Goal: Information Seeking & Learning: Learn about a topic

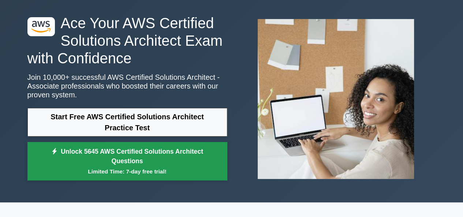
scroll to position [35, 0]
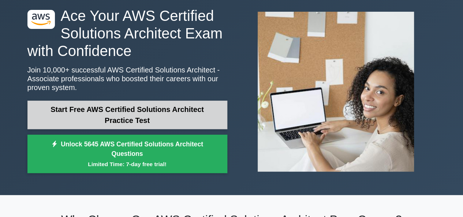
click at [94, 126] on div "Start Free AWS Certified Solutions Architect Practice Test Unlock 5645 AWS Cert…" at bounding box center [127, 139] width 200 height 76
click at [94, 126] on link "Start Free AWS Certified Solutions Architect Practice Test" at bounding box center [127, 115] width 200 height 29
click at [124, 123] on link "Start Free AWS Certified Solutions Architect Practice Test" at bounding box center [127, 115] width 200 height 29
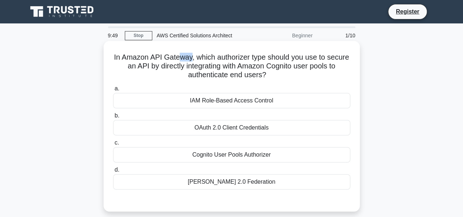
drag, startPoint x: 192, startPoint y: 58, endPoint x: 200, endPoint y: 50, distance: 11.4
click at [202, 54] on h5 "In Amazon API Gateway, which authorizer type should you use to secure an API by…" at bounding box center [231, 66] width 239 height 27
click at [196, 55] on h5 "In Amazon API Gateway, which authorizer type should you use to secure an API by…" at bounding box center [231, 66] width 239 height 27
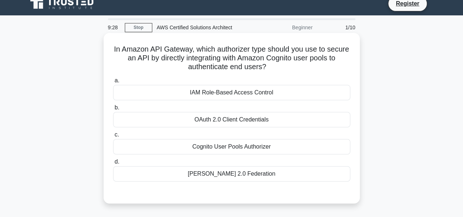
scroll to position [19, 0]
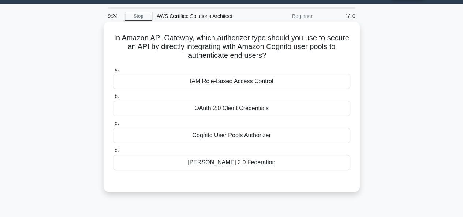
click at [216, 82] on div "IAM Role-Based Access Control" at bounding box center [231, 81] width 237 height 15
click at [113, 72] on input "a. IAM Role-Based Access Control" at bounding box center [113, 69] width 0 height 5
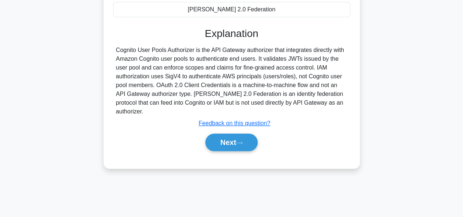
scroll to position [178, 0]
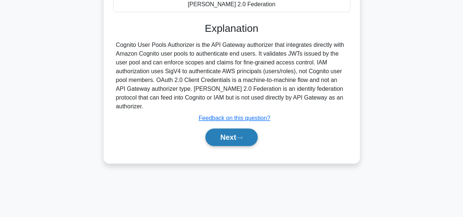
click at [223, 128] on button "Next" at bounding box center [231, 137] width 52 height 18
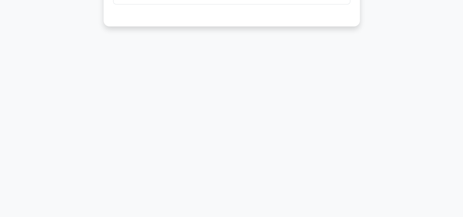
click at [223, 128] on div "9:16 Stop AWS Certified Solutions Architect Beginner 2/10 What is the maximum n…" at bounding box center [231, 31] width 417 height 366
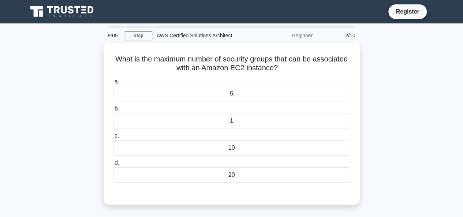
scroll to position [15, 0]
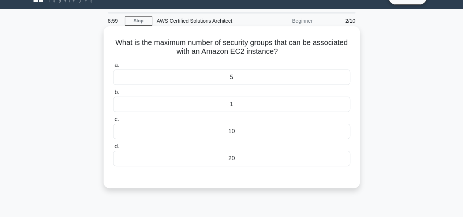
drag, startPoint x: 223, startPoint y: 128, endPoint x: 209, endPoint y: 137, distance: 16.6
click at [209, 137] on div "10" at bounding box center [231, 131] width 237 height 15
click at [113, 122] on input "c. 10" at bounding box center [113, 119] width 0 height 5
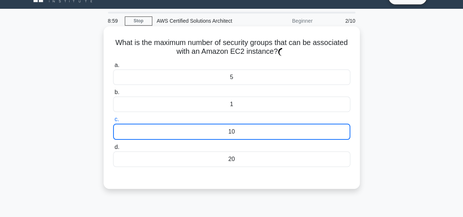
click at [209, 137] on div "10" at bounding box center [231, 132] width 237 height 16
click at [113, 122] on input "c. 10" at bounding box center [113, 119] width 0 height 5
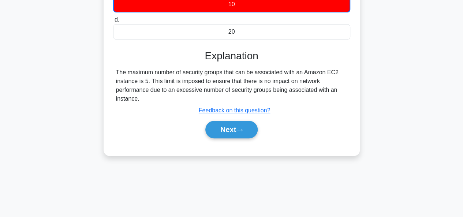
scroll to position [149, 0]
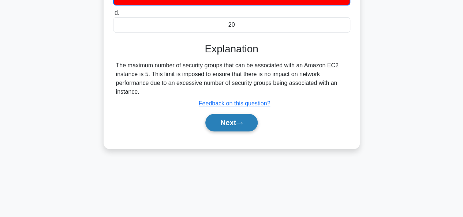
click at [226, 122] on button "Next" at bounding box center [231, 123] width 52 height 18
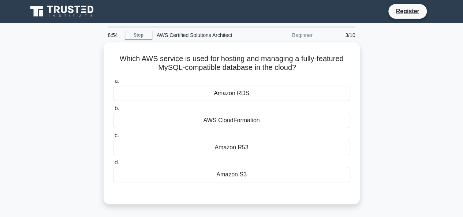
scroll to position [0, 0]
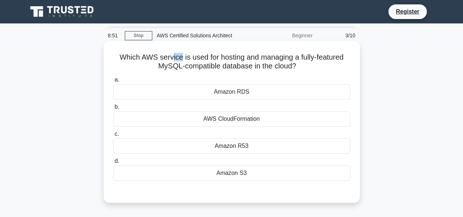
drag, startPoint x: 171, startPoint y: 60, endPoint x: 178, endPoint y: 57, distance: 7.5
click at [178, 57] on h5 "Which AWS service is used for hosting and managing a fully-featured MySQL-compa…" at bounding box center [231, 62] width 239 height 18
click at [176, 55] on h5 "Which AWS service is used for hosting and managing a fully-featured MySQL-compa…" at bounding box center [231, 62] width 239 height 18
click at [218, 88] on div "Amazon RDS" at bounding box center [231, 91] width 237 height 15
click at [113, 82] on input "a. Amazon RDS" at bounding box center [113, 80] width 0 height 5
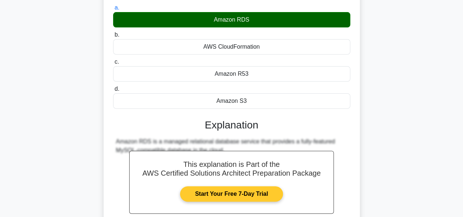
scroll to position [72, 0]
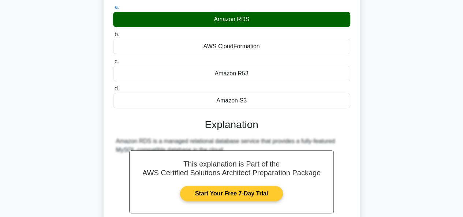
click at [221, 186] on link "Start Your Free 7-Day Trial" at bounding box center [231, 193] width 103 height 15
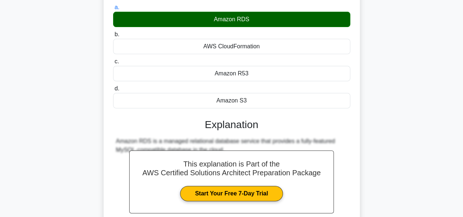
scroll to position [178, 0]
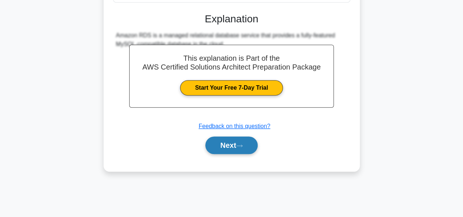
click at [219, 142] on button "Next" at bounding box center [231, 146] width 52 height 18
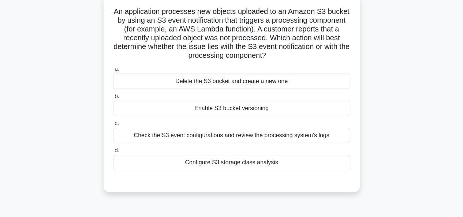
scroll to position [47, 0]
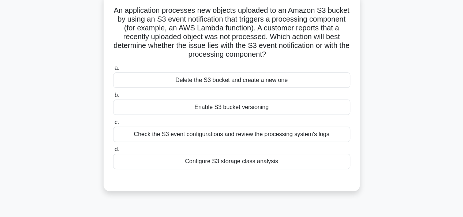
click at [227, 128] on div "Check the S3 event configurations and review the processing system's logs" at bounding box center [231, 134] width 237 height 15
click at [113, 125] on input "c. Check the S3 event configurations and review the processing system's logs" at bounding box center [113, 122] width 0 height 5
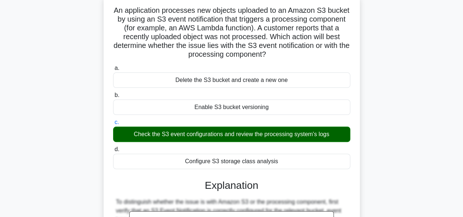
scroll to position [180, 0]
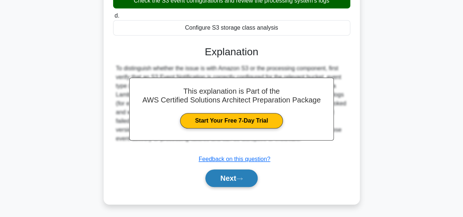
click at [230, 175] on button "Next" at bounding box center [231, 178] width 52 height 18
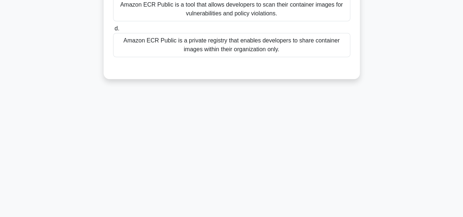
scroll to position [178, 0]
click at [230, 175] on div "8:01 Stop AWS Certified Solutions Architect Beginner 5/10 A team needs to host …" at bounding box center [231, 31] width 417 height 366
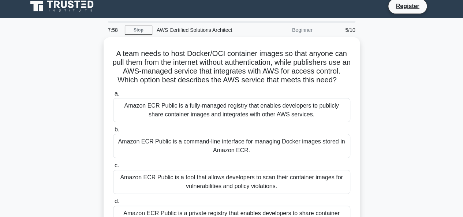
scroll to position [6, 0]
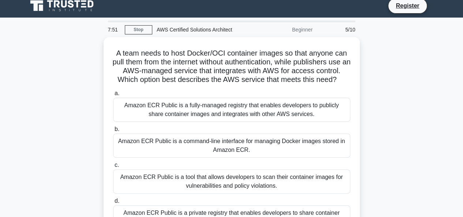
click at [230, 175] on label "c. Amazon ECR Public is a tool that allows developers to scan their container i…" at bounding box center [231, 177] width 237 height 33
click at [113, 168] on input "c. Amazon ECR Public is a tool that allows developers to scan their container i…" at bounding box center [113, 165] width 0 height 5
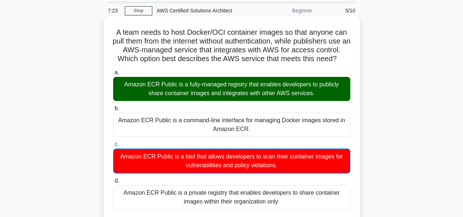
scroll to position [38, 0]
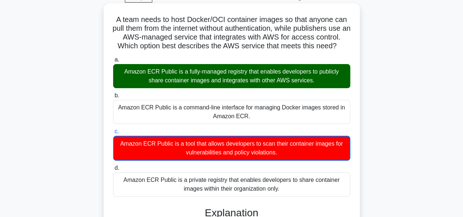
click at [221, 88] on div "Amazon ECR Public is a fully-managed registry that enables developers to public…" at bounding box center [231, 76] width 237 height 24
click at [113, 62] on input "a. Amazon ECR Public is a fully-managed registry that enables developers to pub…" at bounding box center [113, 59] width 0 height 5
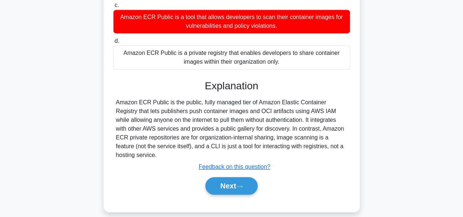
scroll to position [180, 0]
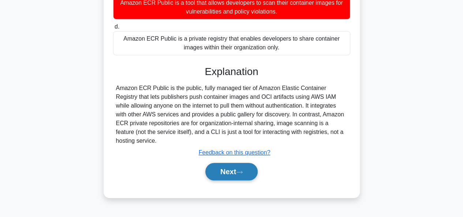
click at [234, 173] on button "Next" at bounding box center [231, 172] width 52 height 18
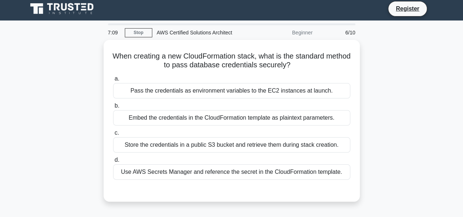
scroll to position [0, 0]
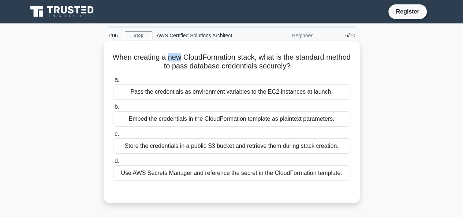
drag, startPoint x: 180, startPoint y: 60, endPoint x: 193, endPoint y: 57, distance: 13.5
click at [193, 57] on h5 "When creating a new CloudFormation stack, what is the standard method to pass d…" at bounding box center [231, 62] width 239 height 18
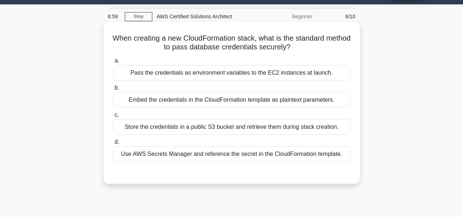
scroll to position [20, 0]
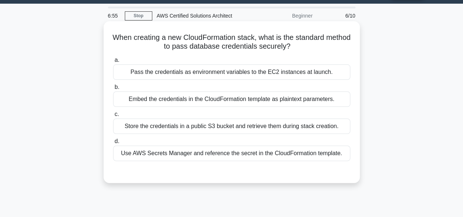
click at [199, 149] on div "Use AWS Secrets Manager and reference the secret in the CloudFormation template." at bounding box center [231, 153] width 237 height 15
click at [113, 144] on input "d. Use AWS Secrets Manager and reference the secret in the CloudFormation templ…" at bounding box center [113, 141] width 0 height 5
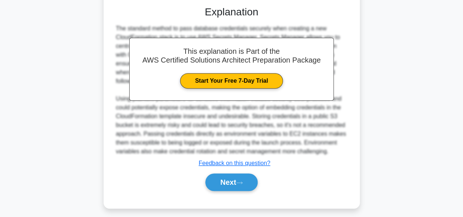
scroll to position [189, 0]
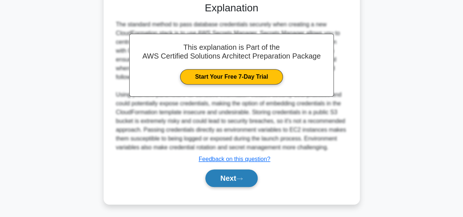
click at [206, 172] on button "Next" at bounding box center [231, 178] width 52 height 18
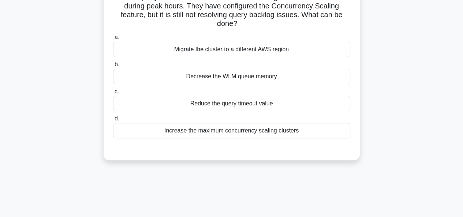
scroll to position [60, 0]
click at [237, 131] on div "Increase the maximum concurrency scaling clusters" at bounding box center [231, 130] width 237 height 15
click at [113, 121] on input "d. Increase the maximum concurrency scaling clusters" at bounding box center [113, 118] width 0 height 5
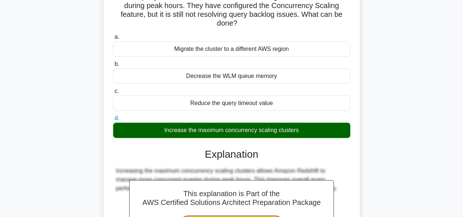
scroll to position [178, 0]
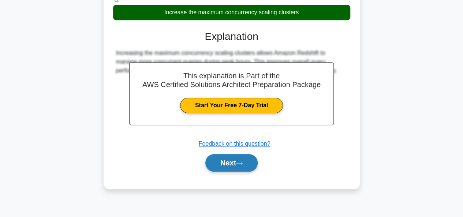
click at [232, 169] on button "Next" at bounding box center [231, 163] width 52 height 18
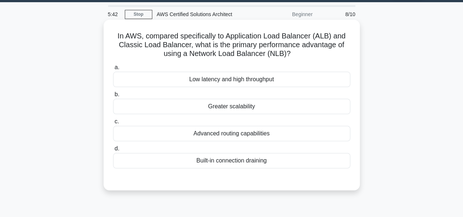
scroll to position [20, 0]
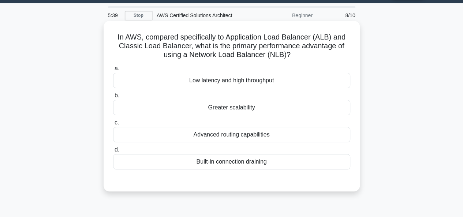
click at [229, 86] on div "Low latency and high throughput" at bounding box center [231, 80] width 237 height 15
click at [113, 71] on input "a. Low latency and high throughput" at bounding box center [113, 68] width 0 height 5
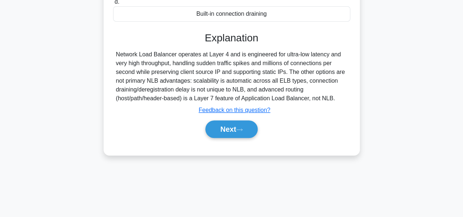
scroll to position [178, 0]
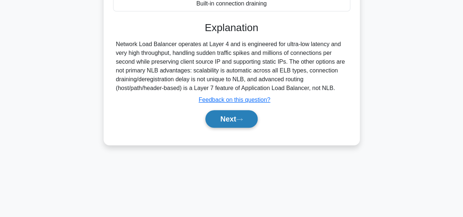
click at [236, 123] on button "Next" at bounding box center [231, 119] width 52 height 18
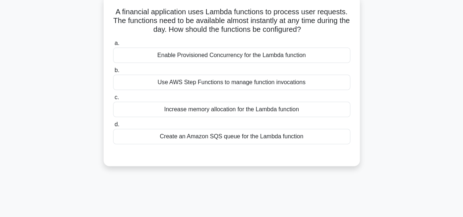
scroll to position [42, 0]
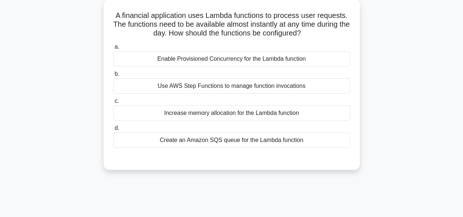
click at [223, 63] on div "Enable Provisioned Concurrency for the Lambda function" at bounding box center [231, 58] width 237 height 15
click at [113, 49] on input "a. Enable Provisioned Concurrency for the Lambda function" at bounding box center [113, 47] width 0 height 5
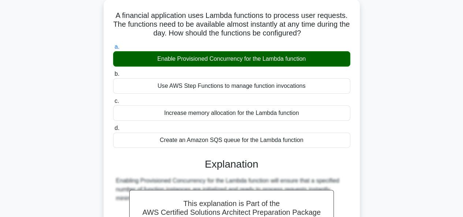
scroll to position [178, 0]
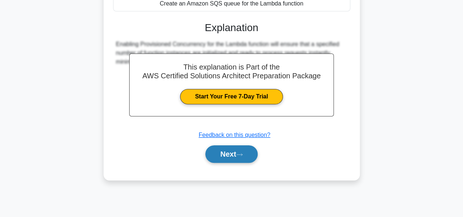
click at [232, 148] on button "Next" at bounding box center [231, 154] width 52 height 18
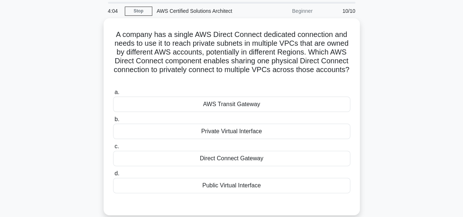
scroll to position [31, 0]
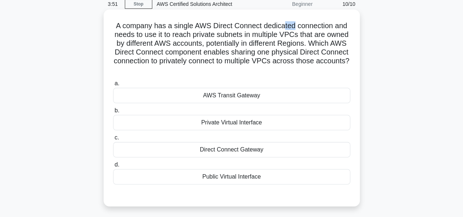
drag, startPoint x: 285, startPoint y: 26, endPoint x: 295, endPoint y: 28, distance: 10.8
click at [295, 28] on h5 "A company has a single AWS Direct Connect dedicated connection and needs to use…" at bounding box center [231, 47] width 239 height 53
drag, startPoint x: 324, startPoint y: 25, endPoint x: 333, endPoint y: 25, distance: 9.5
click at [333, 25] on h5 "A company has a single AWS Direct Connect dedicated connection and needs to use…" at bounding box center [231, 47] width 239 height 53
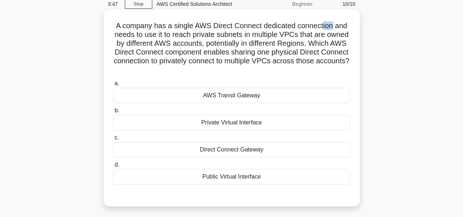
click at [333, 25] on h5 "A company has a single AWS Direct Connect dedicated connection and needs to use…" at bounding box center [231, 47] width 239 height 53
drag, startPoint x: 284, startPoint y: 27, endPoint x: 293, endPoint y: 26, distance: 9.2
click at [293, 26] on h5 "A company has a single AWS Direct Connect dedicated connection and needs to use…" at bounding box center [231, 47] width 239 height 53
drag, startPoint x: 285, startPoint y: 25, endPoint x: 295, endPoint y: 25, distance: 10.2
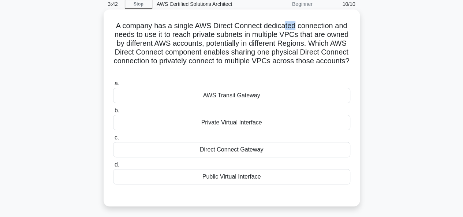
click at [295, 25] on h5 "A company has a single AWS Direct Connect dedicated connection and needs to use…" at bounding box center [231, 47] width 239 height 53
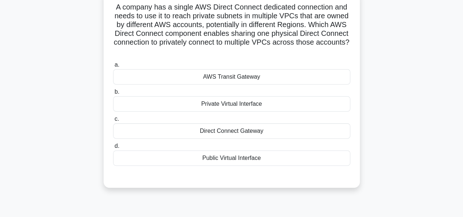
scroll to position [51, 0]
click at [256, 79] on div "AWS Transit Gateway" at bounding box center [231, 76] width 237 height 15
click at [113, 67] on input "a. AWS Transit Gateway" at bounding box center [113, 64] width 0 height 5
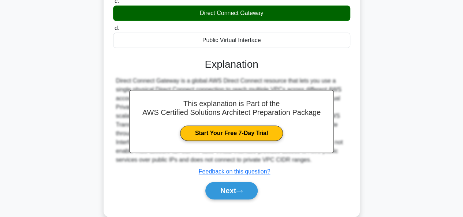
scroll to position [182, 0]
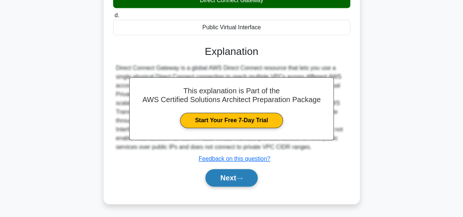
click at [253, 177] on button "Next" at bounding box center [231, 178] width 52 height 18
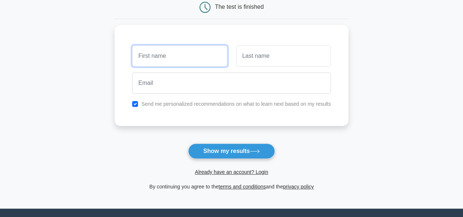
scroll to position [79, 0]
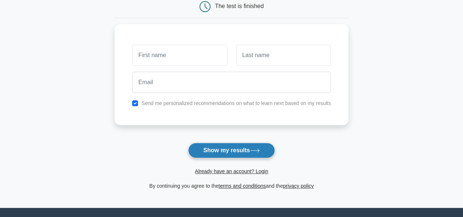
click at [219, 150] on button "Show my results" at bounding box center [231, 150] width 86 height 15
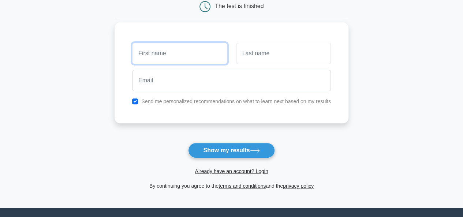
scroll to position [0, 0]
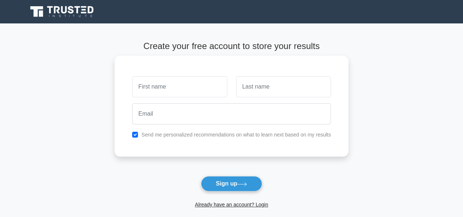
click at [192, 90] on input "text" at bounding box center [179, 86] width 95 height 21
type input "[PERSON_NAME]"
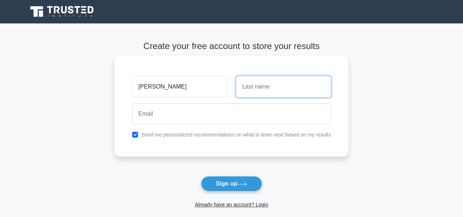
click at [260, 87] on input "text" at bounding box center [283, 86] width 95 height 21
type input "agarwal"
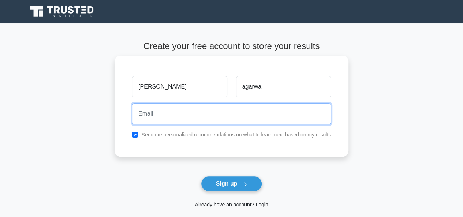
click at [233, 119] on input "email" at bounding box center [231, 113] width 199 height 21
type input "vanshika@seesec.io"
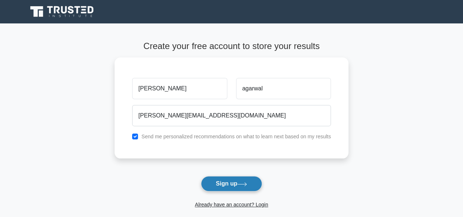
click at [217, 185] on button "Sign up" at bounding box center [231, 183] width 61 height 15
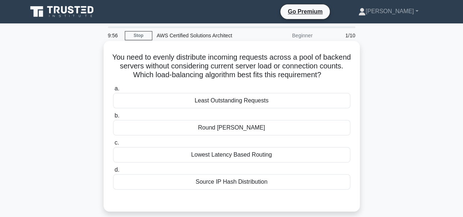
scroll to position [6, 0]
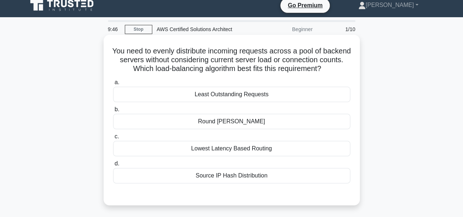
click at [227, 121] on div "Round [PERSON_NAME]" at bounding box center [231, 121] width 237 height 15
click at [113, 112] on input "b. Round [PERSON_NAME]" at bounding box center [113, 109] width 0 height 5
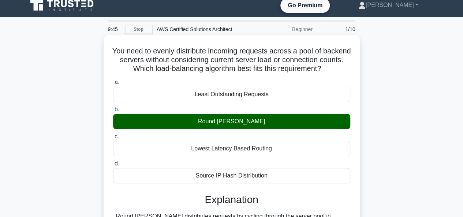
scroll to position [178, 0]
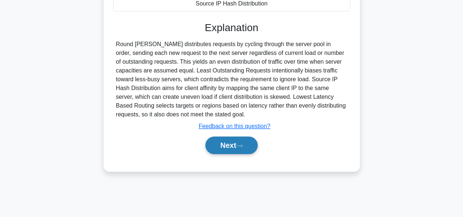
click at [240, 140] on button "Next" at bounding box center [231, 146] width 52 height 18
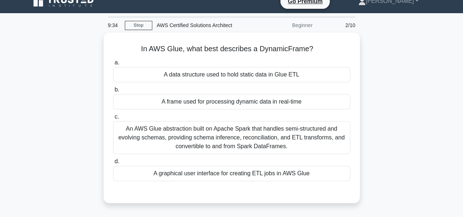
scroll to position [10, 0]
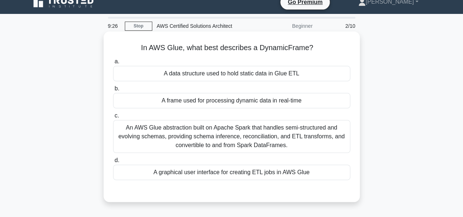
click at [241, 100] on div "A frame used for processing dynamic data in real-time" at bounding box center [231, 100] width 237 height 15
click at [113, 91] on input "b. A frame used for processing dynamic data in real-time" at bounding box center [113, 88] width 0 height 5
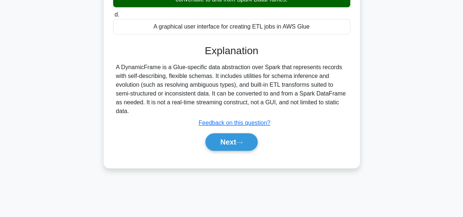
scroll to position [178, 0]
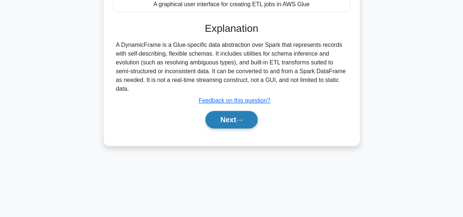
click at [241, 123] on button "Next" at bounding box center [231, 120] width 52 height 18
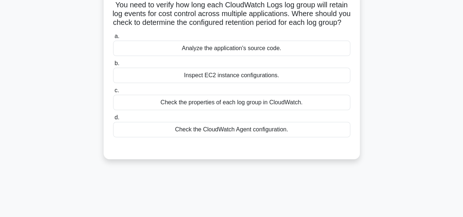
scroll to position [55, 0]
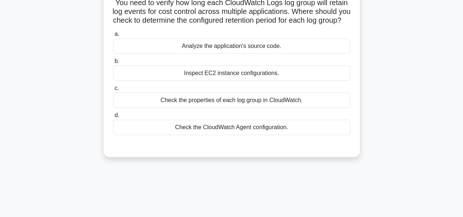
click at [241, 108] on div "Check the properties of each log group in CloudWatch." at bounding box center [231, 100] width 237 height 15
click at [113, 91] on input "c. Check the properties of each log group in CloudWatch." at bounding box center [113, 88] width 0 height 5
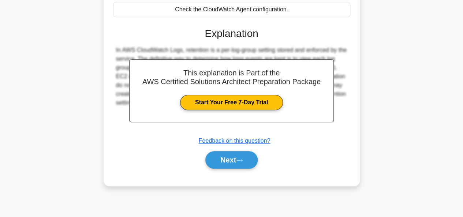
scroll to position [178, 0]
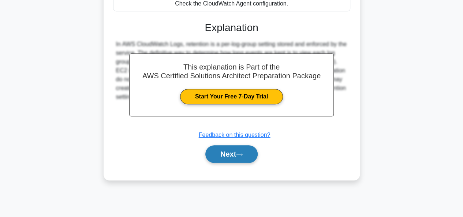
click at [239, 156] on button "Next" at bounding box center [231, 154] width 52 height 18
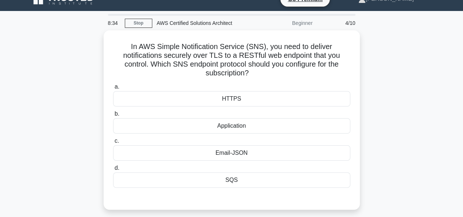
scroll to position [13, 0]
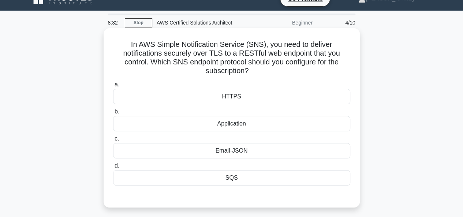
click at [238, 147] on div "Email-JSON" at bounding box center [231, 150] width 237 height 15
click at [113, 141] on input "c. Email-JSON" at bounding box center [113, 139] width 0 height 5
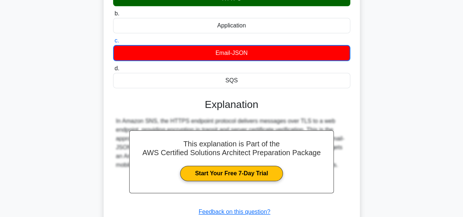
scroll to position [128, 0]
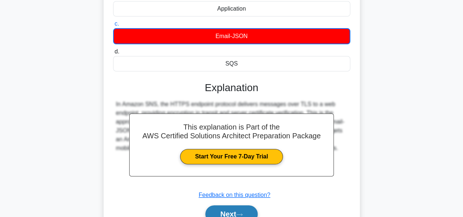
click at [243, 213] on icon at bounding box center [239, 215] width 7 height 4
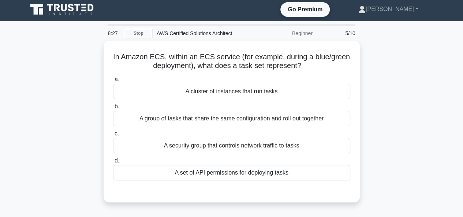
scroll to position [3, 0]
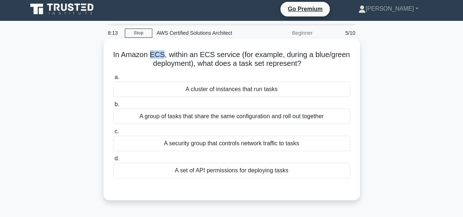
drag, startPoint x: 150, startPoint y: 56, endPoint x: 163, endPoint y: 53, distance: 12.3
click at [163, 53] on h5 "In Amazon ECS, within an ECS service (for example, during a blue/green deployme…" at bounding box center [231, 59] width 239 height 18
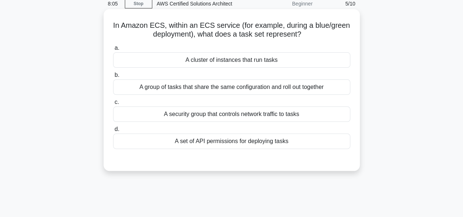
scroll to position [32, 0]
click at [178, 89] on div "A group of tasks that share the same configuration and roll out together" at bounding box center [231, 86] width 237 height 15
click at [113, 77] on input "b. A group of tasks that share the same configuration and roll out together" at bounding box center [113, 74] width 0 height 5
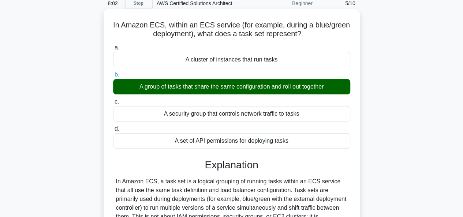
scroll to position [178, 0]
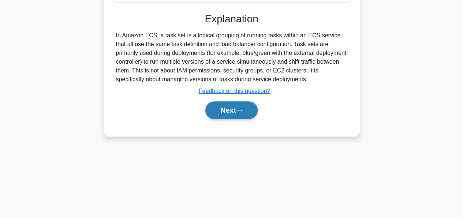
click at [227, 114] on button "Next" at bounding box center [231, 110] width 52 height 18
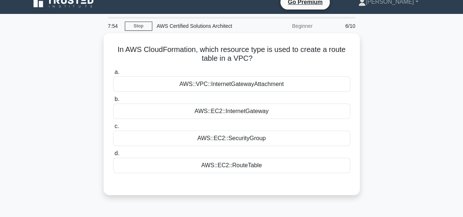
scroll to position [9, 0]
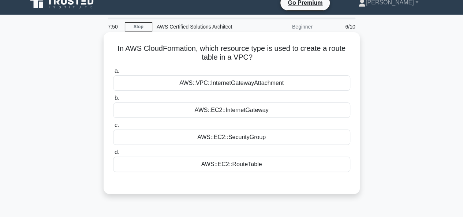
click at [230, 161] on div "AWS::EC2::RouteTable" at bounding box center [231, 164] width 237 height 15
click at [113, 155] on input "d. AWS::EC2::RouteTable" at bounding box center [113, 152] width 0 height 5
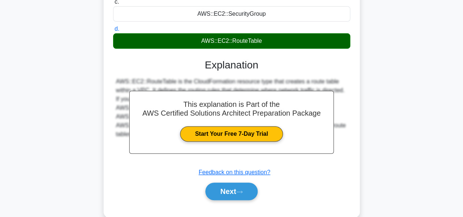
scroll to position [178, 0]
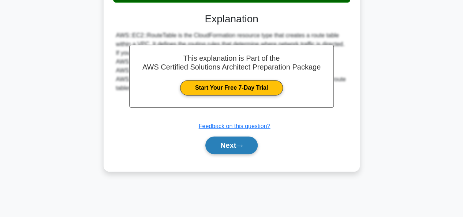
click at [233, 150] on button "Next" at bounding box center [231, 146] width 52 height 18
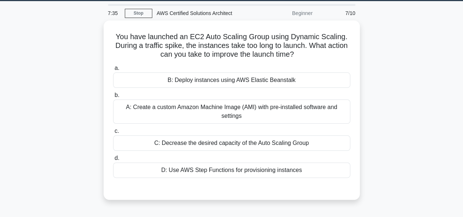
scroll to position [24, 0]
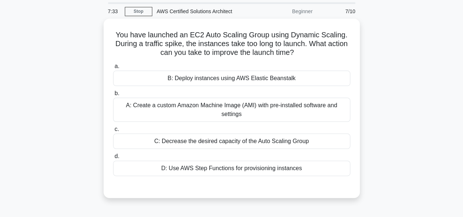
click at [231, 137] on div "C: Decrease the desired capacity of the Auto Scaling Group" at bounding box center [231, 141] width 237 height 15
click at [113, 132] on input "c. C: Decrease the desired capacity of the Auto Scaling Group" at bounding box center [113, 129] width 0 height 5
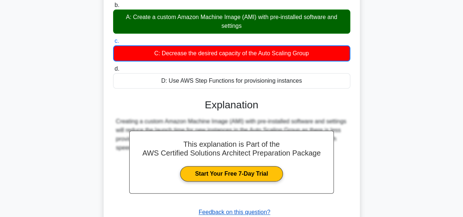
scroll to position [178, 0]
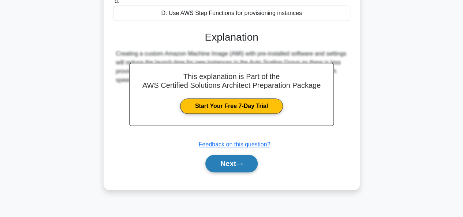
click at [236, 161] on button "Next" at bounding box center [231, 164] width 52 height 18
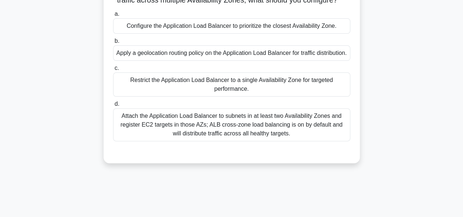
scroll to position [75, 0]
click at [238, 141] on div "Attach the Application Load Balancer to subnets in at least two Availability Zo…" at bounding box center [231, 124] width 237 height 33
click at [113, 106] on input "d. Attach the Application Load Balancer to subnets in at least two Availability…" at bounding box center [113, 103] width 0 height 5
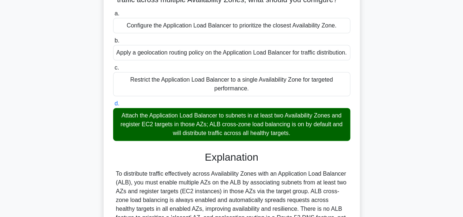
scroll to position [180, 0]
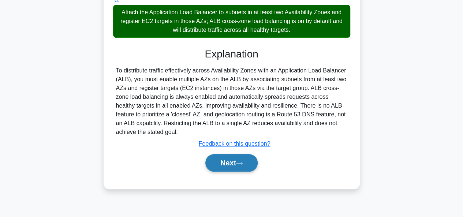
click at [236, 172] on button "Next" at bounding box center [231, 163] width 52 height 18
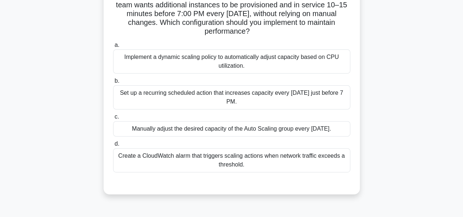
scroll to position [82, 0]
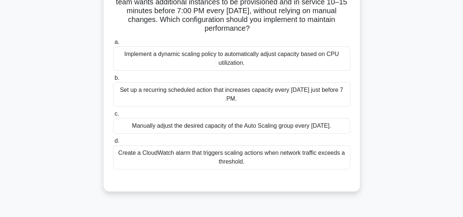
click at [234, 98] on div "Set up a recurring scheduled action that increases capacity every Sunday just b…" at bounding box center [231, 94] width 237 height 24
click at [113, 81] on input "b. Set up a recurring scheduled action that increases capacity every Sunday jus…" at bounding box center [113, 78] width 0 height 5
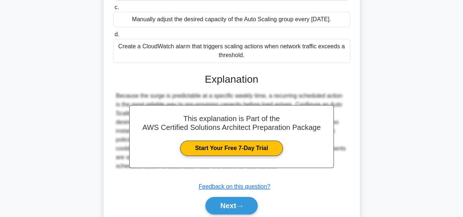
scroll to position [192, 0]
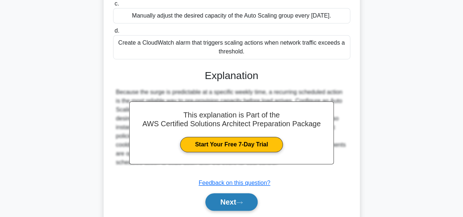
click at [239, 203] on icon at bounding box center [239, 203] width 7 height 4
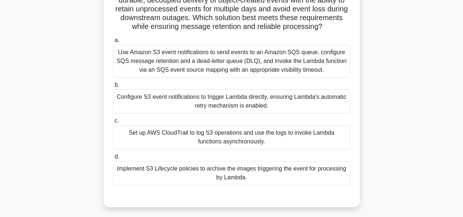
scroll to position [77, 0]
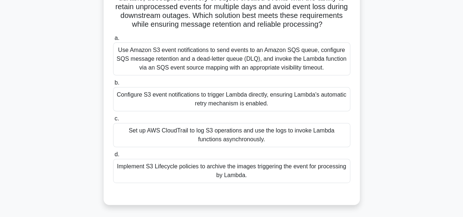
click at [231, 99] on div "Configure S3 event notifications to trigger Lambda directly, ensuring Lambda's …" at bounding box center [231, 99] width 237 height 24
click at [113, 85] on input "b. Configure S3 event notifications to trigger Lambda directly, ensuring Lambda…" at bounding box center [113, 83] width 0 height 5
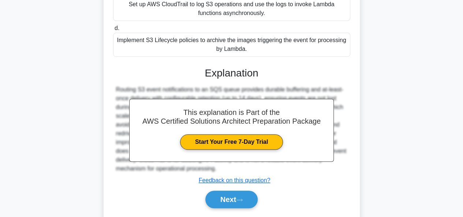
scroll to position [210, 0]
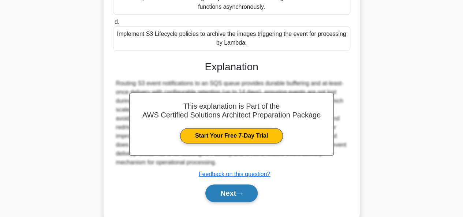
click at [234, 184] on button "Next" at bounding box center [231, 193] width 52 height 18
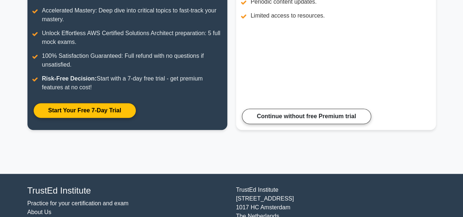
scroll to position [155, 0]
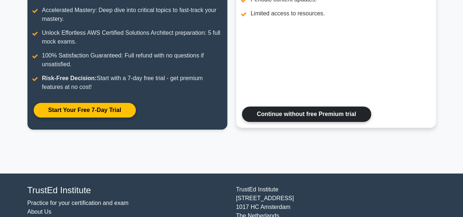
click at [295, 116] on link "Continue without free Premium trial" at bounding box center [306, 114] width 129 height 15
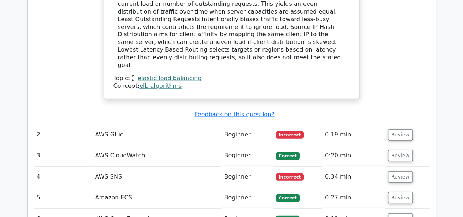
scroll to position [871, 0]
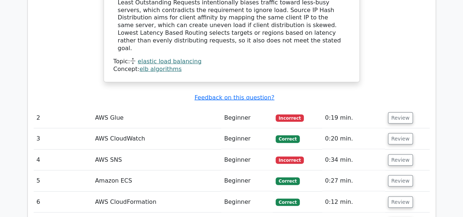
click at [134, 108] on td "AWS Glue" at bounding box center [156, 118] width 129 height 21
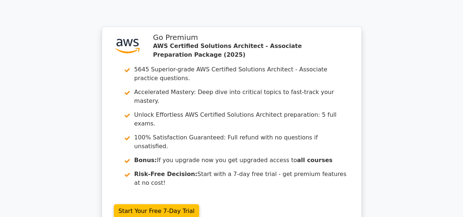
scroll to position [1234, 0]
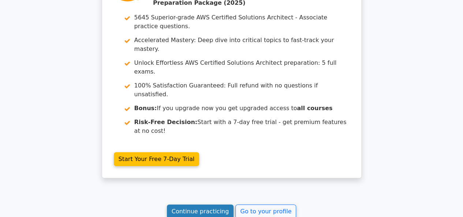
click at [211, 205] on link "Continue practicing" at bounding box center [200, 212] width 67 height 14
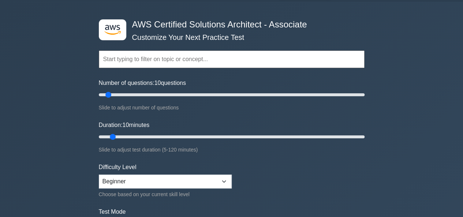
scroll to position [21, 0]
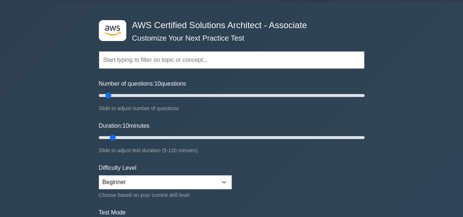
click at [194, 60] on input "text" at bounding box center [232, 60] width 266 height 18
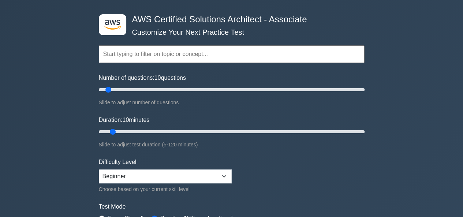
scroll to position [32, 0]
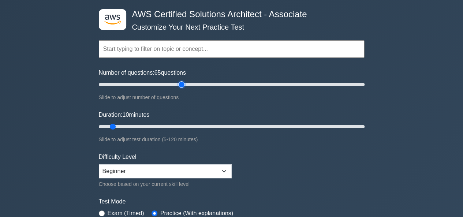
click at [180, 83] on input "Number of questions: 65 questions" at bounding box center [232, 84] width 266 height 9
click at [175, 85] on input "Number of questions: 60 questions" at bounding box center [232, 84] width 266 height 9
click at [171, 85] on input "Number of questions: 60 questions" at bounding box center [232, 84] width 266 height 9
type input "50"
click at [163, 85] on input "Number of questions: 55 questions" at bounding box center [232, 84] width 266 height 9
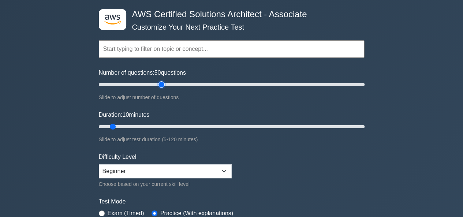
scroll to position [50, 0]
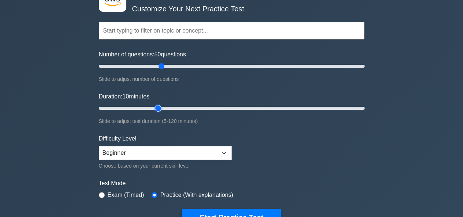
type input "30"
click at [152, 108] on input "Duration: 10 minutes" at bounding box center [232, 108] width 266 height 9
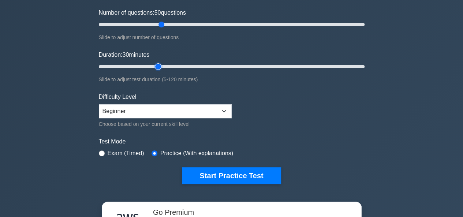
scroll to position [93, 0]
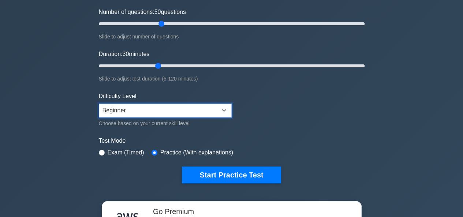
click at [150, 112] on select "Beginner Intermediate Expert" at bounding box center [165, 111] width 133 height 14
select select "intermediate"
click at [99, 104] on select "Beginner Intermediate Expert" at bounding box center [165, 111] width 133 height 14
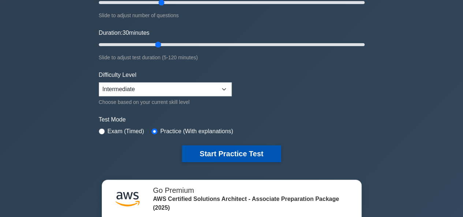
click at [197, 152] on button "Start Practice Test" at bounding box center [231, 153] width 99 height 17
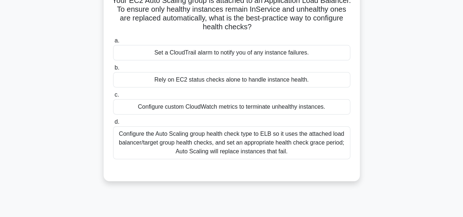
scroll to position [57, 0]
click at [239, 133] on div "Configure the Auto Scaling group health check type to ELB so it uses the attach…" at bounding box center [231, 142] width 237 height 33
click at [113, 124] on input "d. Configure the Auto Scaling group health check type to ELB so it uses the att…" at bounding box center [113, 121] width 0 height 5
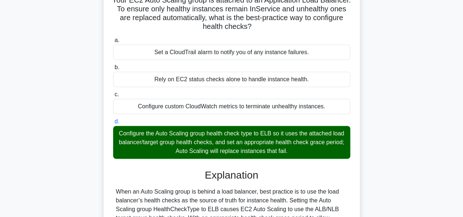
scroll to position [178, 0]
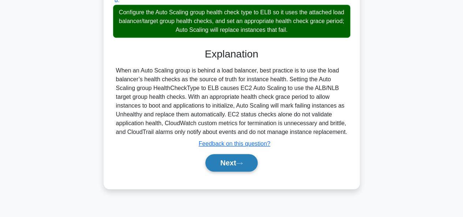
click at [242, 162] on icon at bounding box center [239, 163] width 7 height 4
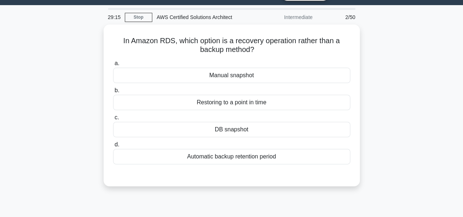
scroll to position [18, 0]
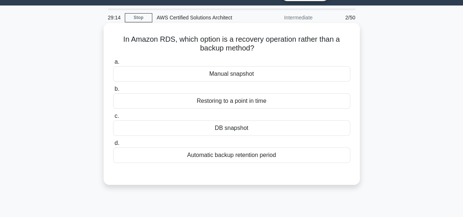
click at [234, 76] on div "Manual snapshot" at bounding box center [231, 73] width 237 height 15
click at [113, 64] on input "a. Manual snapshot" at bounding box center [113, 62] width 0 height 5
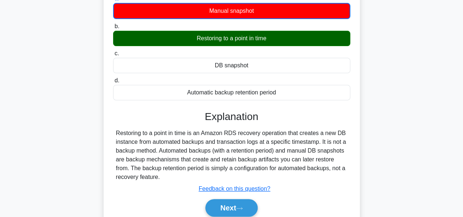
scroll to position [85, 0]
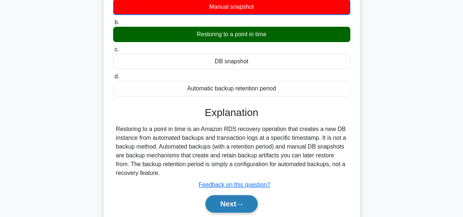
click at [251, 195] on button "Next" at bounding box center [231, 204] width 52 height 18
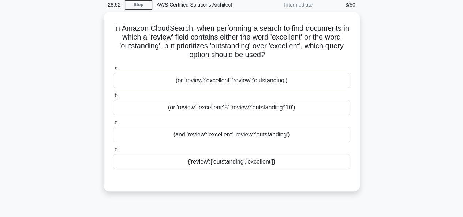
scroll to position [43, 0]
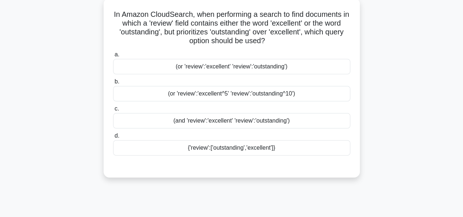
click at [234, 87] on div "(or 'review':'excellent^5' 'review':'outstanding^10')" at bounding box center [231, 93] width 237 height 15
click at [113, 84] on input "b. (or 'review':'excellent^5' 'review':'outstanding^10')" at bounding box center [113, 81] width 0 height 5
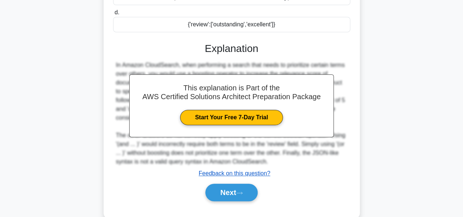
scroll to position [167, 0]
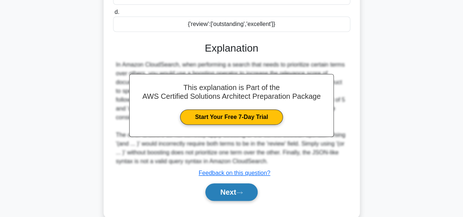
click at [252, 185] on button "Next" at bounding box center [231, 192] width 52 height 18
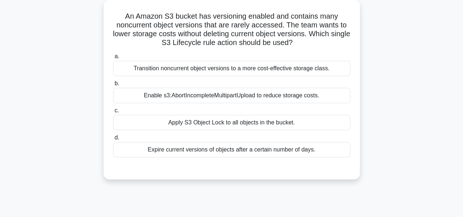
scroll to position [43, 0]
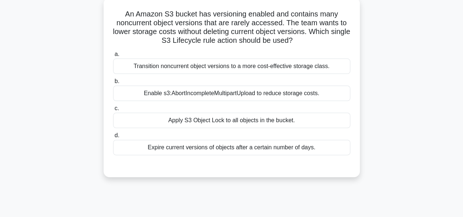
click at [250, 61] on div "Transition noncurrent object versions to a more cost-effective storage class." at bounding box center [231, 66] width 237 height 15
click at [113, 57] on input "a. Transition noncurrent object versions to a more cost-effective storage class." at bounding box center [113, 54] width 0 height 5
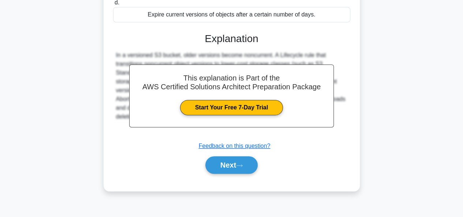
scroll to position [178, 0]
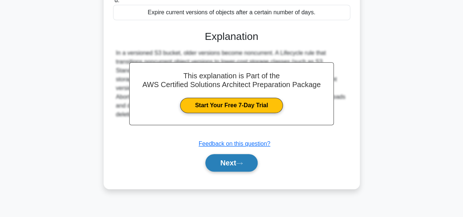
click at [235, 169] on button "Next" at bounding box center [231, 163] width 52 height 18
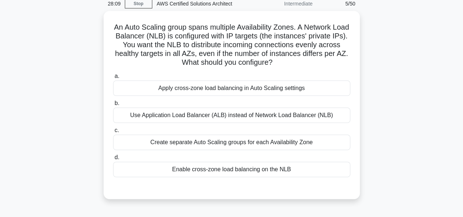
scroll to position [32, 0]
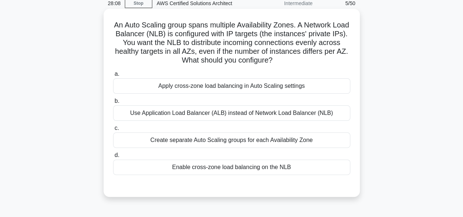
click at [239, 119] on div "Use Application Load Balancer (ALB) instead of Network Load Balancer (NLB)" at bounding box center [231, 112] width 237 height 15
click at [113, 104] on input "b. Use Application Load Balancer (ALB) instead of Network Load Balancer (NLB)" at bounding box center [113, 101] width 0 height 5
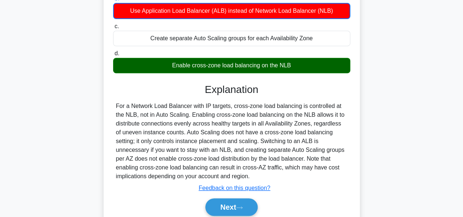
scroll to position [165, 0]
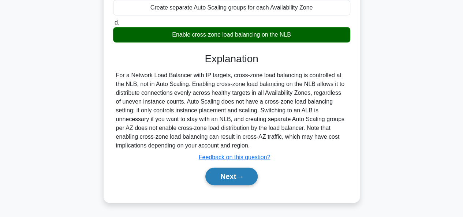
click at [236, 169] on button "Next" at bounding box center [231, 177] width 52 height 18
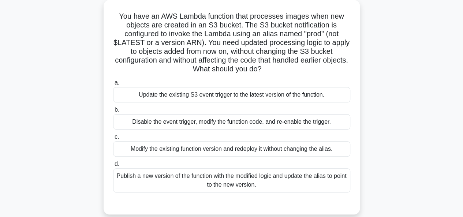
scroll to position [39, 0]
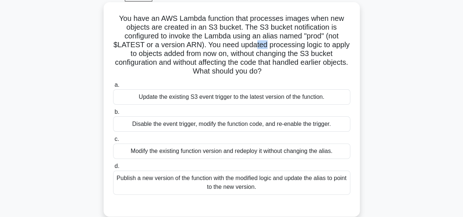
drag, startPoint x: 254, startPoint y: 45, endPoint x: 265, endPoint y: 46, distance: 11.0
click at [266, 46] on h5 "You have an AWS Lambda function that processes images when new objects are crea…" at bounding box center [231, 45] width 239 height 62
click at [264, 56] on h5 "You have an AWS Lambda function that processes images when new objects are crea…" at bounding box center [231, 45] width 239 height 62
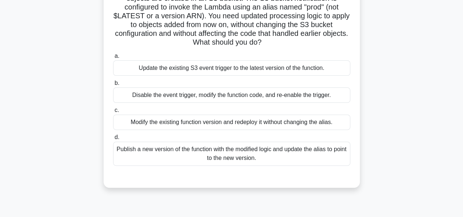
scroll to position [67, 0]
click at [261, 160] on div "Publish a new version of the function with the modified logic and update the al…" at bounding box center [231, 154] width 237 height 24
click at [113, 140] on input "d. Publish a new version of the function with the modified logic and update the…" at bounding box center [113, 137] width 0 height 5
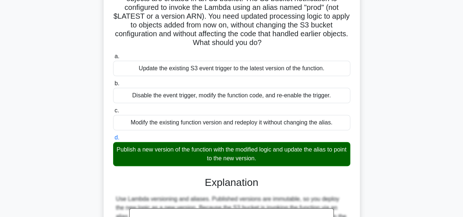
scroll to position [198, 0]
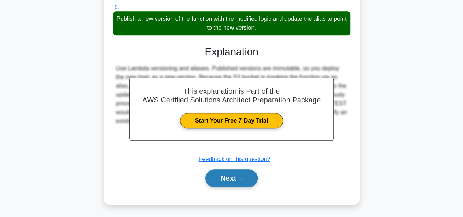
click at [249, 180] on button "Next" at bounding box center [231, 178] width 52 height 18
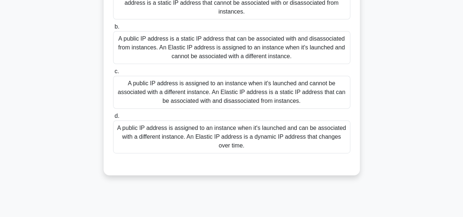
scroll to position [100, 0]
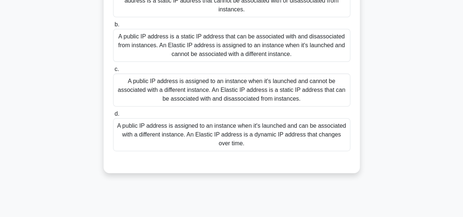
click at [251, 77] on div "A public IP address is assigned to an instance when it's launched and cannot be…" at bounding box center [231, 90] width 237 height 33
click at [113, 72] on input "c. A public IP address is assigned to an instance when it's launched and cannot…" at bounding box center [113, 69] width 0 height 5
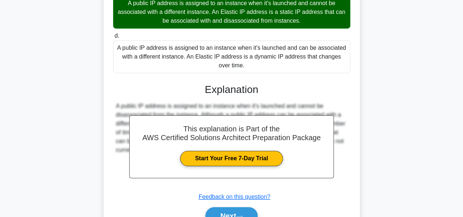
scroll to position [207, 0]
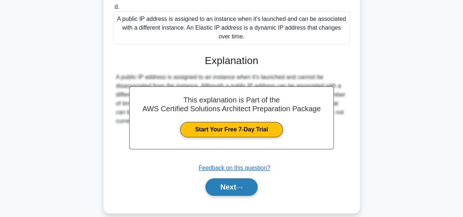
click at [243, 178] on button "Next" at bounding box center [231, 187] width 52 height 18
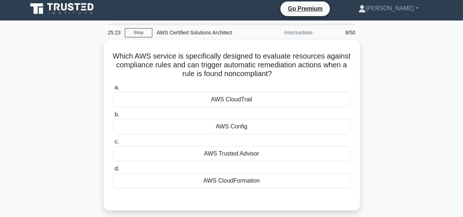
scroll to position [3, 0]
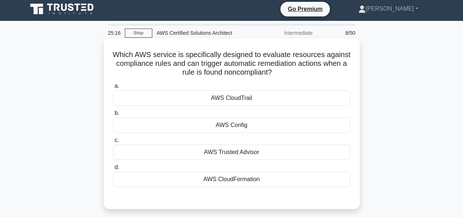
click at [240, 154] on div "AWS Trusted Advisor" at bounding box center [231, 152] width 237 height 15
click at [113, 143] on input "c. AWS Trusted Advisor" at bounding box center [113, 140] width 0 height 5
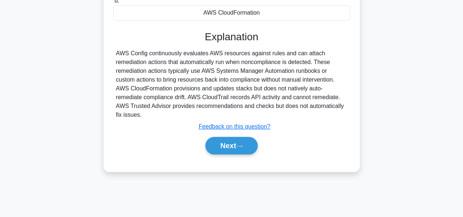
scroll to position [178, 0]
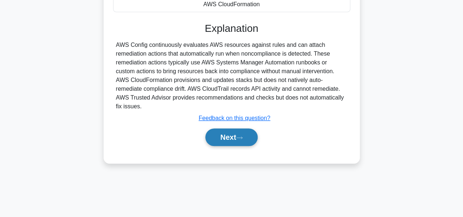
click at [238, 128] on button "Next" at bounding box center [231, 137] width 52 height 18
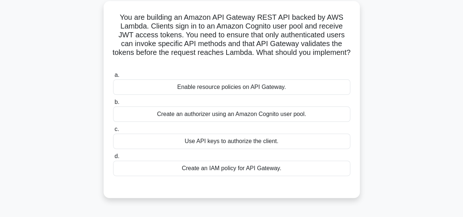
scroll to position [41, 0]
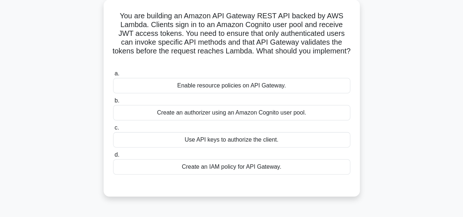
click at [238, 113] on div "Create an authorizer using an Amazon Cognito user pool." at bounding box center [231, 112] width 237 height 15
click at [113, 103] on input "b. Create an authorizer using an Amazon Cognito user pool." at bounding box center [113, 100] width 0 height 5
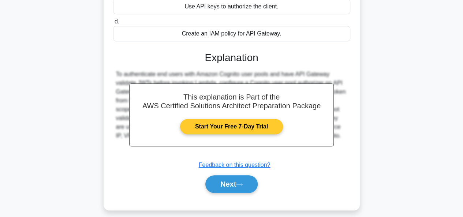
scroll to position [180, 0]
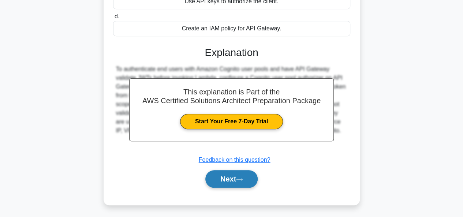
click at [236, 175] on button "Next" at bounding box center [231, 179] width 52 height 18
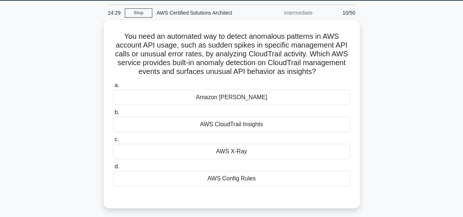
scroll to position [23, 0]
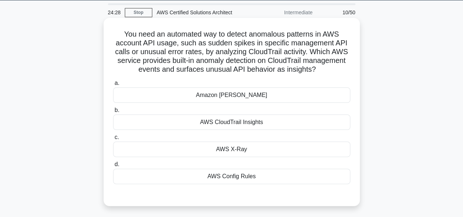
click at [241, 171] on div "AWS Config Rules" at bounding box center [231, 176] width 237 height 15
click at [113, 167] on input "d. AWS Config Rules" at bounding box center [113, 164] width 0 height 5
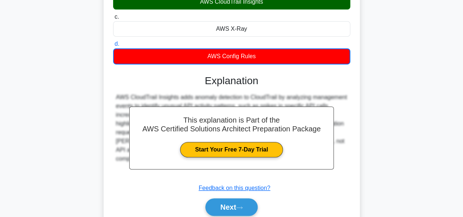
scroll to position [146, 0]
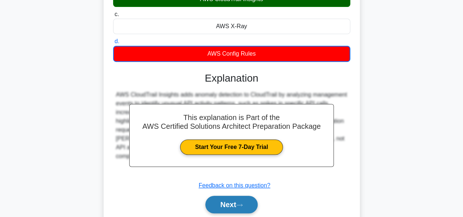
click at [242, 202] on button "Next" at bounding box center [231, 205] width 52 height 18
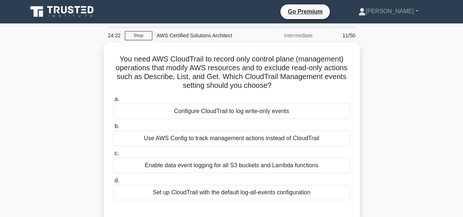
scroll to position [2, 0]
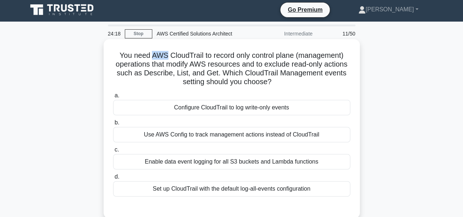
drag, startPoint x: 151, startPoint y: 55, endPoint x: 164, endPoint y: 56, distance: 12.8
click at [164, 56] on h5 "You need AWS CloudTrail to record only control plane (management) operations th…" at bounding box center [231, 69] width 239 height 36
click at [164, 55] on h5 "You need AWS CloudTrail to record only control plane (management) operations th…" at bounding box center [231, 69] width 239 height 36
drag, startPoint x: 152, startPoint y: 57, endPoint x: 164, endPoint y: 58, distance: 12.9
click at [164, 58] on h5 "You need AWS CloudTrail to record only control plane (management) operations th…" at bounding box center [231, 69] width 239 height 36
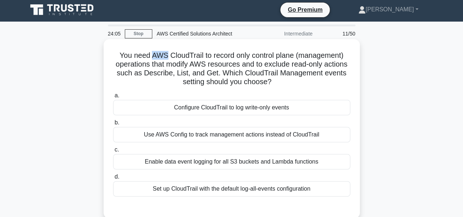
click at [164, 58] on h5 "You need AWS CloudTrail to record only control plane (management) operations th…" at bounding box center [231, 69] width 239 height 36
drag, startPoint x: 150, startPoint y: 55, endPoint x: 164, endPoint y: 55, distance: 14.3
click at [164, 55] on h5 "You need AWS CloudTrail to record only control plane (management) operations th…" at bounding box center [231, 69] width 239 height 36
click at [167, 72] on h5 "You need AWS CloudTrail to record only control plane (management) operations th…" at bounding box center [231, 69] width 239 height 36
drag, startPoint x: 150, startPoint y: 56, endPoint x: 165, endPoint y: 54, distance: 14.8
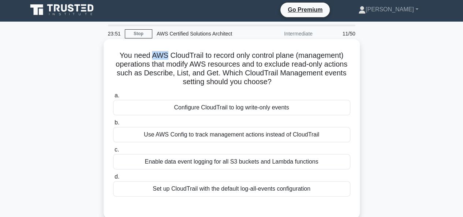
click at [165, 54] on h5 "You need AWS CloudTrail to record only control plane (management) operations th…" at bounding box center [231, 69] width 239 height 36
click at [172, 79] on h5 "You need AWS CloudTrail to record only control plane (management) operations th…" at bounding box center [231, 69] width 239 height 36
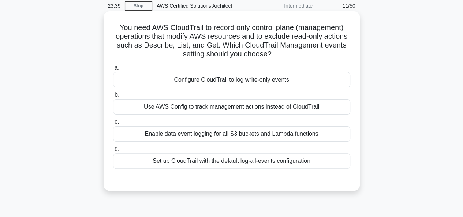
scroll to position [30, 0]
click at [181, 104] on div "Use AWS Config to track management actions instead of CloudTrail" at bounding box center [231, 106] width 237 height 15
click at [113, 97] on input "b. Use AWS Config to track management actions instead of CloudTrail" at bounding box center [113, 94] width 0 height 5
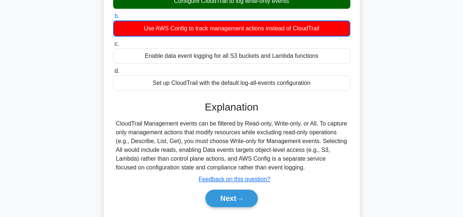
scroll to position [114, 0]
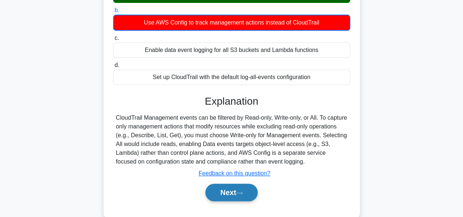
click at [216, 194] on button "Next" at bounding box center [231, 193] width 52 height 18
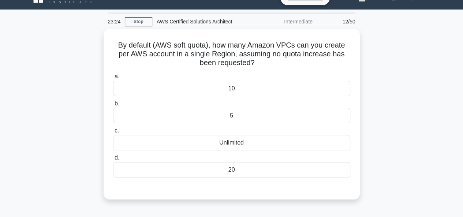
scroll to position [18, 0]
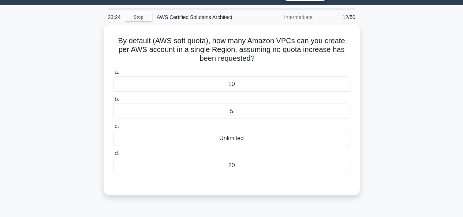
click at [213, 136] on div "Unlimited" at bounding box center [231, 138] width 237 height 15
click at [113, 129] on input "c. Unlimited" at bounding box center [113, 126] width 0 height 5
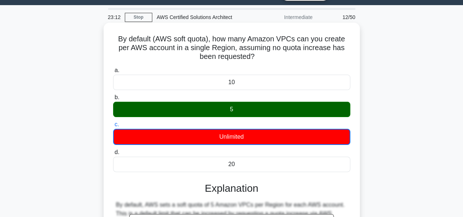
click at [208, 113] on div "5" at bounding box center [231, 109] width 237 height 15
click at [113, 100] on input "b. 5" at bounding box center [113, 97] width 0 height 5
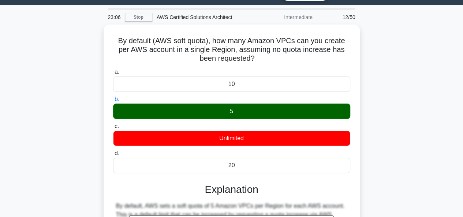
click at [55, 51] on div "By default (AWS soft quota), how many Amazon VPCs can you create per AWS accoun…" at bounding box center [231, 188] width 417 height 326
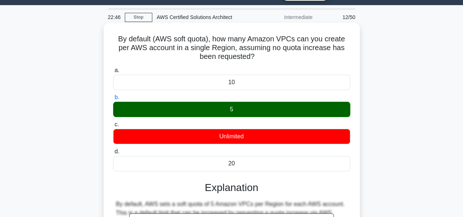
scroll to position [178, 0]
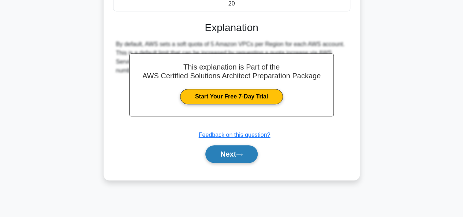
click at [226, 158] on button "Next" at bounding box center [231, 154] width 52 height 18
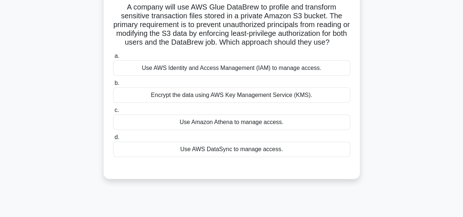
scroll to position [51, 0]
click at [244, 74] on div "Use AWS Identity and Access Management (IAM) to manage access." at bounding box center [231, 67] width 237 height 15
click at [113, 58] on input "a. Use AWS Identity and Access Management (IAM) to manage access." at bounding box center [113, 55] width 0 height 5
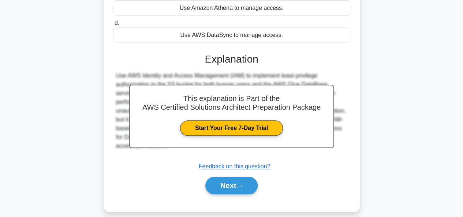
scroll to position [167, 0]
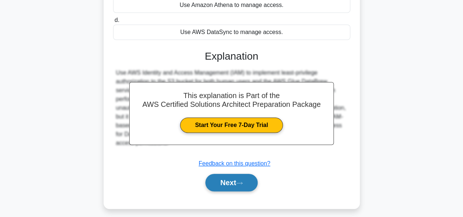
click at [240, 176] on button "Next" at bounding box center [231, 183] width 52 height 18
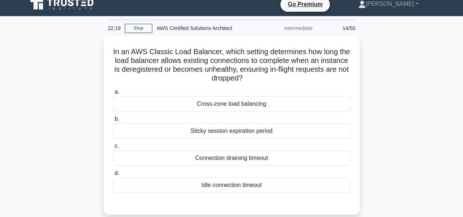
scroll to position [7, 0]
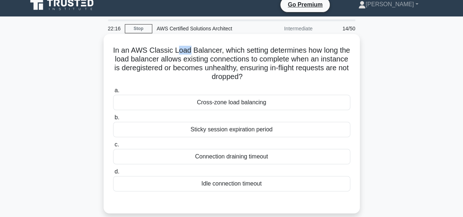
drag, startPoint x: 183, startPoint y: 51, endPoint x: 193, endPoint y: 49, distance: 9.6
click at [193, 49] on h5 "In an AWS Classic Load Balancer, which setting determines how long the load bal…" at bounding box center [231, 64] width 239 height 36
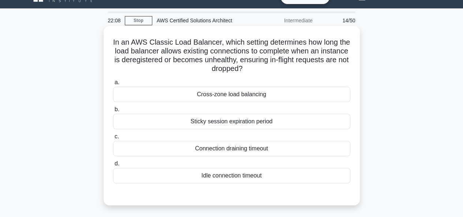
scroll to position [39, 0]
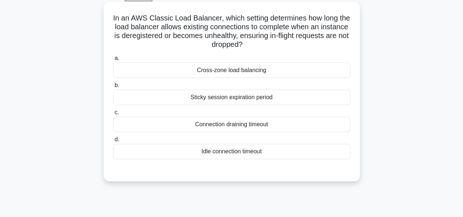
click at [200, 101] on div "Sticky session expiration period" at bounding box center [231, 97] width 237 height 15
click at [113, 88] on input "b. Sticky session expiration period" at bounding box center [113, 85] width 0 height 5
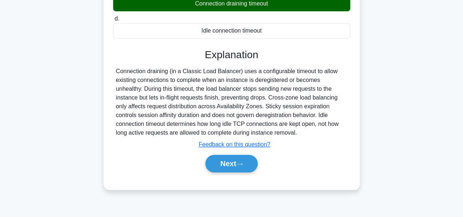
scroll to position [178, 0]
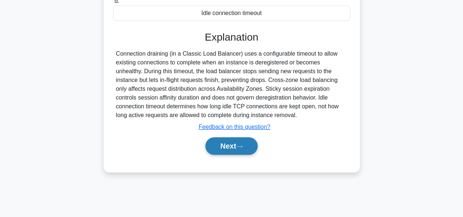
click at [213, 150] on button "Next" at bounding box center [231, 146] width 52 height 18
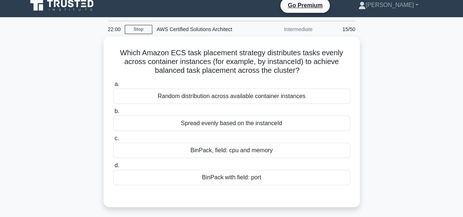
scroll to position [6, 0]
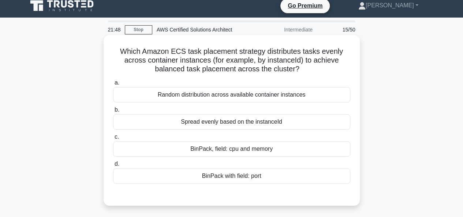
click at [239, 92] on div "Random distribution across available container instances" at bounding box center [231, 94] width 237 height 15
click at [113, 85] on input "a. Random distribution across available container instances" at bounding box center [113, 83] width 0 height 5
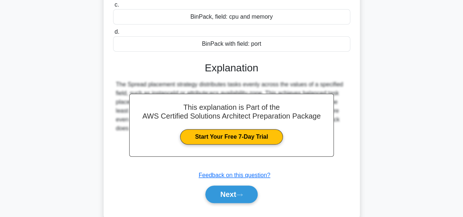
scroll to position [144, 0]
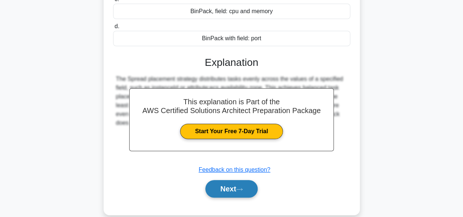
click at [236, 194] on button "Next" at bounding box center [231, 189] width 52 height 18
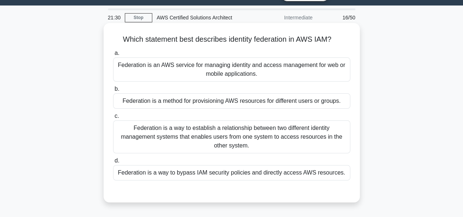
scroll to position [20, 0]
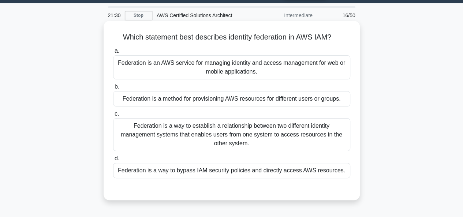
click at [230, 132] on div "Federation is a way to establish a relationship between two different identity …" at bounding box center [231, 134] width 237 height 33
click at [113, 116] on input "c. Federation is a way to establish a relationship between two different identi…" at bounding box center [113, 114] width 0 height 5
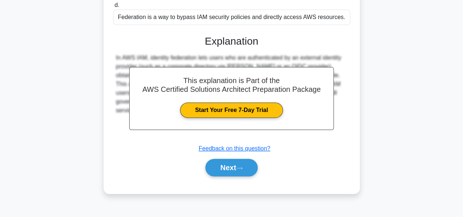
scroll to position [178, 0]
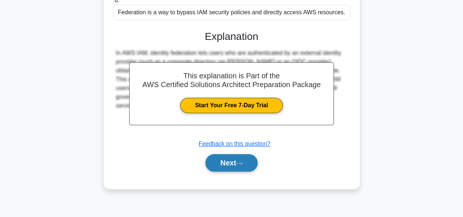
click at [228, 154] on button "Next" at bounding box center [231, 163] width 52 height 18
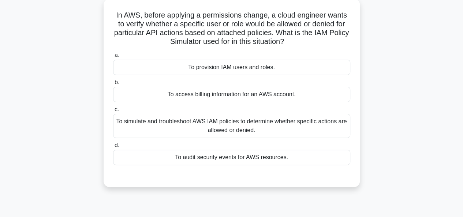
scroll to position [44, 0]
click at [233, 124] on div "To simulate and troubleshoot AWS IAM policies to determine whether specific act…" at bounding box center [231, 125] width 237 height 24
click at [113, 112] on input "c. To simulate and troubleshoot AWS IAM policies to determine whether specific …" at bounding box center [113, 109] width 0 height 5
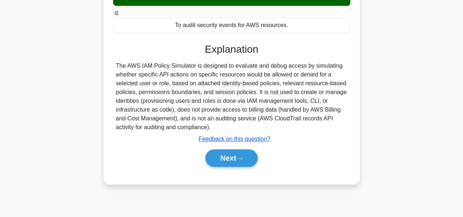
scroll to position [175, 0]
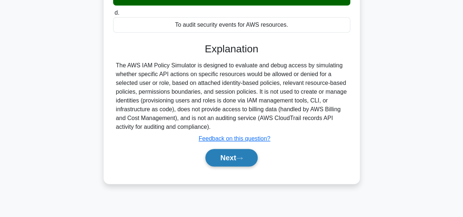
click at [231, 152] on button "Next" at bounding box center [231, 158] width 52 height 18
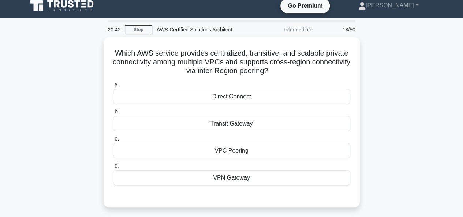
scroll to position [5, 0]
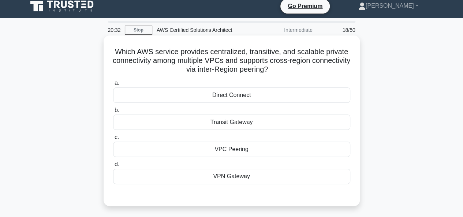
click at [228, 146] on div "VPC Peering" at bounding box center [231, 149] width 237 height 15
click at [113, 140] on input "c. VPC Peering" at bounding box center [113, 137] width 0 height 5
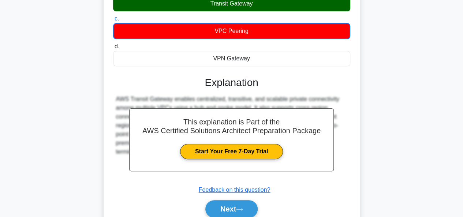
scroll to position [128, 0]
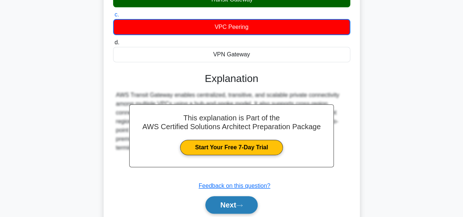
click at [242, 201] on button "Next" at bounding box center [231, 205] width 52 height 18
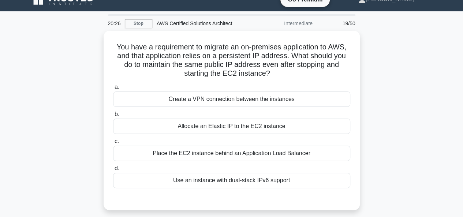
scroll to position [8, 0]
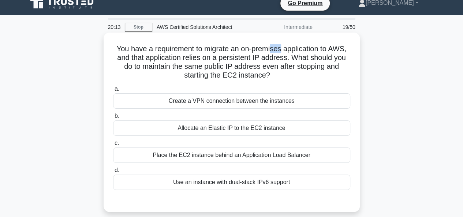
drag, startPoint x: 272, startPoint y: 48, endPoint x: 281, endPoint y: 51, distance: 9.8
click at [281, 51] on h5 "You have a requirement to migrate an on-premises application to AWS, and that a…" at bounding box center [231, 62] width 239 height 36
drag, startPoint x: 219, startPoint y: 51, endPoint x: 229, endPoint y: 50, distance: 10.3
click at [229, 50] on h5 "You have a requirement to migrate an on-premises application to AWS, and that a…" at bounding box center [231, 62] width 239 height 36
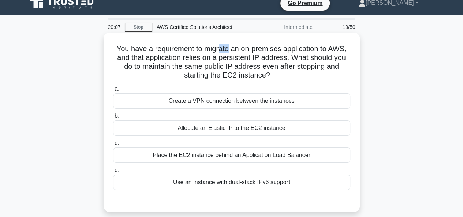
click at [229, 50] on h5 "You have a requirement to migrate an on-premises application to AWS, and that a…" at bounding box center [231, 62] width 239 height 36
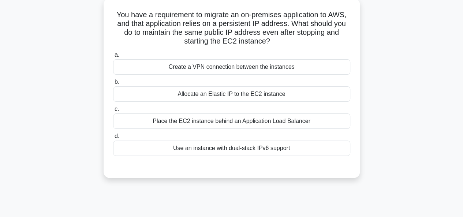
scroll to position [43, 0]
click at [254, 90] on div "Allocate an Elastic IP to the EC2 instance" at bounding box center [231, 93] width 237 height 15
click at [113, 84] on input "b. Allocate an Elastic IP to the EC2 instance" at bounding box center [113, 81] width 0 height 5
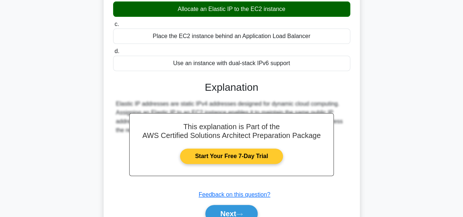
scroll to position [131, 0]
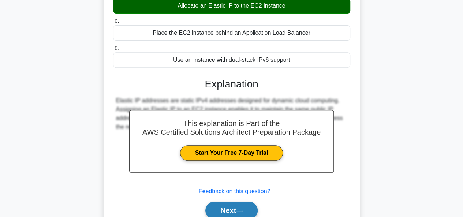
click at [241, 205] on button "Next" at bounding box center [231, 211] width 52 height 18
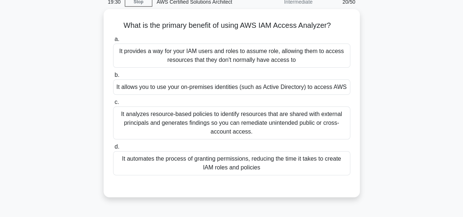
scroll to position [34, 0]
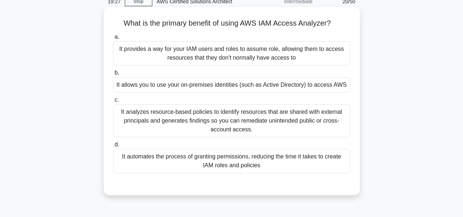
click at [280, 57] on div "It provides a way for your IAM users and roles to assume role, allowing them to…" at bounding box center [231, 53] width 237 height 24
click at [113, 40] on input "a. It provides a way for your IAM users and roles to assume role, allowing them…" at bounding box center [113, 37] width 0 height 5
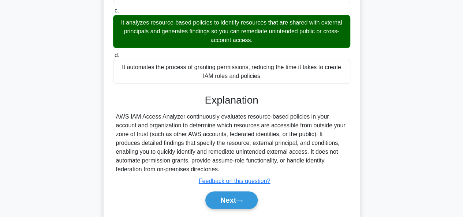
scroll to position [137, 0]
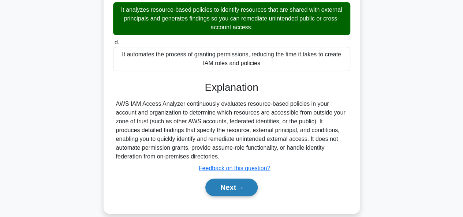
click at [253, 183] on button "Next" at bounding box center [231, 188] width 52 height 18
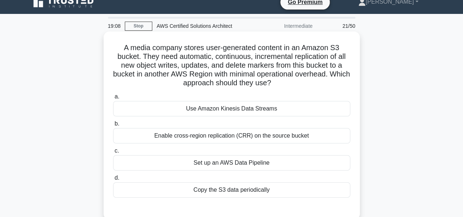
scroll to position [27, 0]
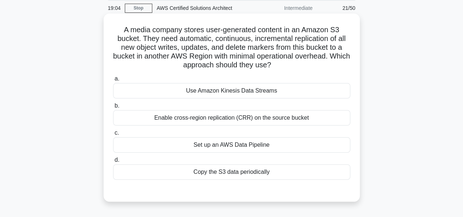
click at [263, 120] on div "Enable cross-region replication (CRR) on the source bucket" at bounding box center [231, 117] width 237 height 15
click at [113, 108] on input "b. Enable cross-region replication (CRR) on the source bucket" at bounding box center [113, 106] width 0 height 5
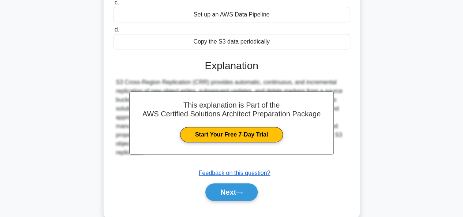
scroll to position [160, 0]
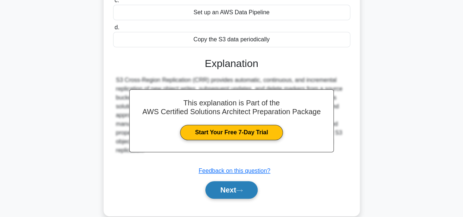
click at [249, 188] on button "Next" at bounding box center [231, 190] width 52 height 18
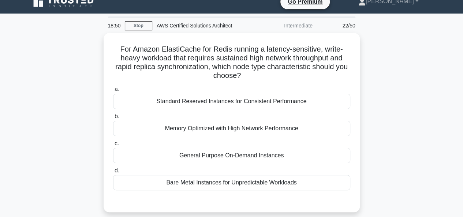
scroll to position [21, 0]
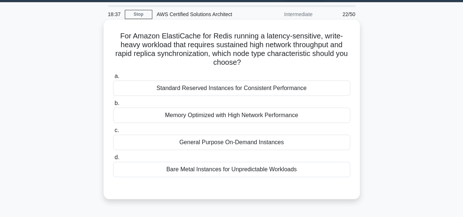
click at [247, 138] on div "General Purpose On-Demand Instances" at bounding box center [231, 142] width 237 height 15
click at [113, 133] on input "c. General Purpose On-Demand Instances" at bounding box center [113, 130] width 0 height 5
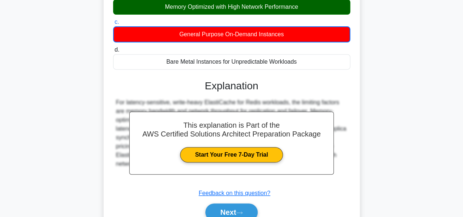
scroll to position [130, 0]
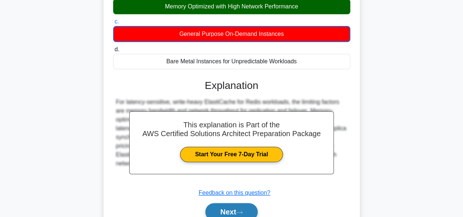
click at [239, 203] on button "Next" at bounding box center [231, 212] width 52 height 18
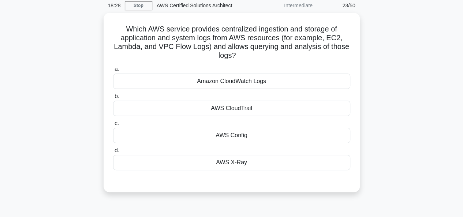
scroll to position [30, 0]
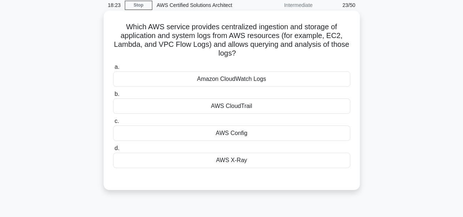
click at [268, 84] on div "Amazon CloudWatch Logs" at bounding box center [231, 78] width 237 height 15
click at [113, 70] on input "a. Amazon CloudWatch Logs" at bounding box center [113, 67] width 0 height 5
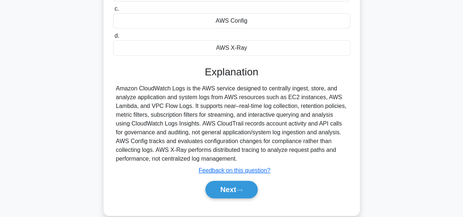
scroll to position [148, 0]
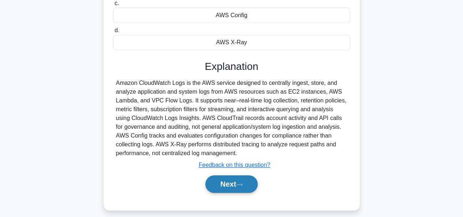
click at [248, 177] on button "Next" at bounding box center [231, 184] width 52 height 18
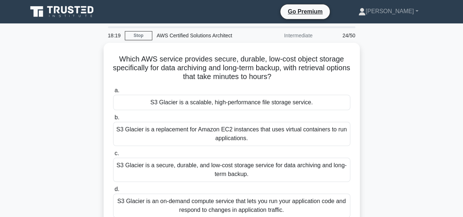
scroll to position [27, 0]
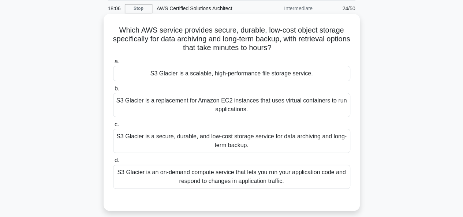
click at [268, 75] on div "S3 Glacier is a scalable, high-performance file storage service." at bounding box center [231, 73] width 237 height 15
click at [113, 64] on input "a. S3 Glacier is a scalable, high-performance file storage service." at bounding box center [113, 61] width 0 height 5
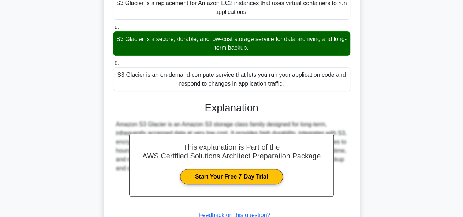
scroll to position [182, 0]
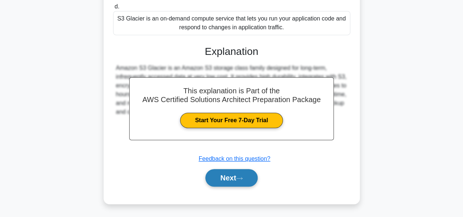
click at [240, 180] on button "Next" at bounding box center [231, 178] width 52 height 18
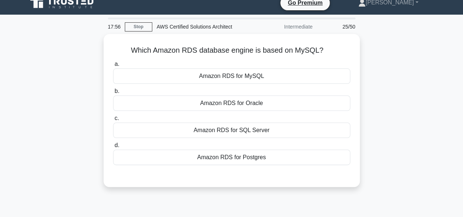
scroll to position [9, 0]
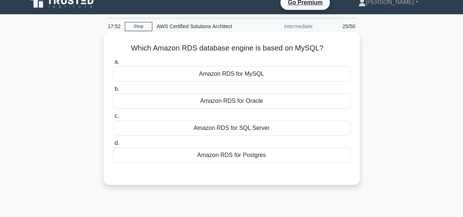
click at [270, 76] on div "Amazon RDS for MySQL" at bounding box center [231, 73] width 237 height 15
click at [113, 64] on input "a. Amazon RDS for MySQL" at bounding box center [113, 62] width 0 height 5
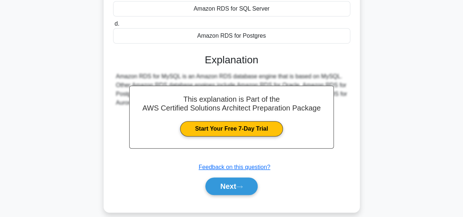
scroll to position [168, 0]
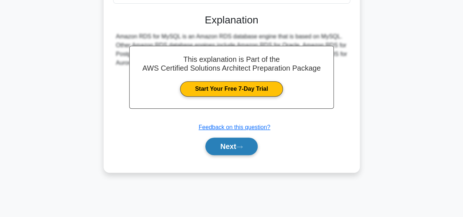
click at [255, 151] on button "Next" at bounding box center [231, 147] width 52 height 18
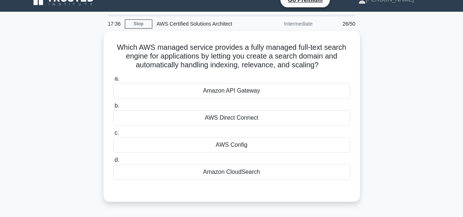
scroll to position [12, 0]
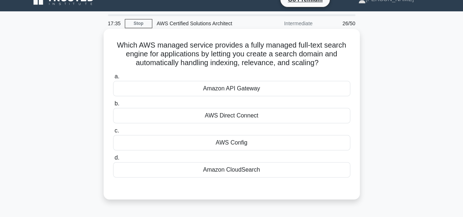
click at [247, 167] on div "Amazon CloudSearch" at bounding box center [231, 169] width 237 height 15
click at [113, 160] on input "d. Amazon CloudSearch" at bounding box center [113, 158] width 0 height 5
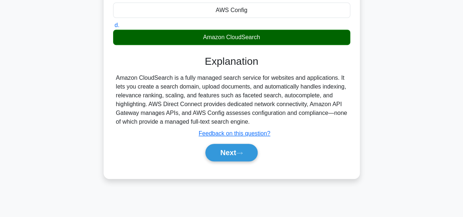
scroll to position [178, 0]
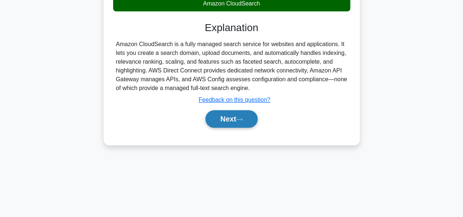
click at [242, 114] on button "Next" at bounding box center [231, 119] width 52 height 18
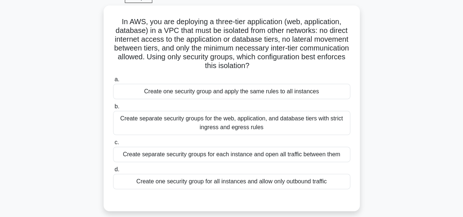
scroll to position [37, 0]
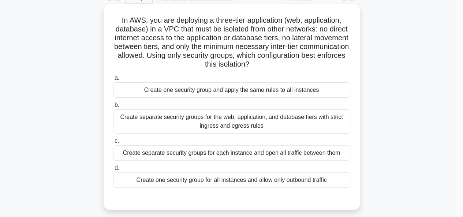
drag, startPoint x: 251, startPoint y: 107, endPoint x: 248, endPoint y: 127, distance: 21.1
click at [248, 127] on label "b. Create separate security groups for the web, application, and database tiers…" at bounding box center [231, 117] width 237 height 33
click at [248, 127] on div "Create separate security groups for the web, application, and database tiers wi…" at bounding box center [231, 121] width 237 height 24
click at [113, 108] on input "b. Create separate security groups for the web, application, and database tiers…" at bounding box center [113, 105] width 0 height 5
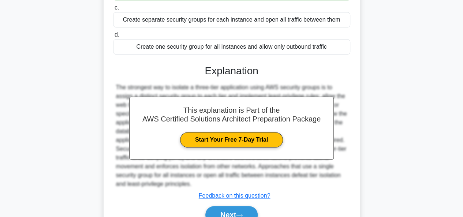
scroll to position [207, 0]
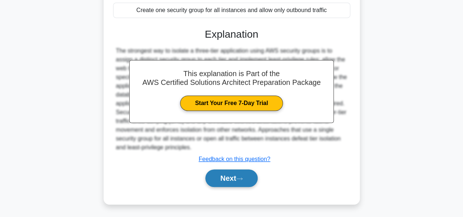
click at [233, 171] on button "Next" at bounding box center [231, 178] width 52 height 18
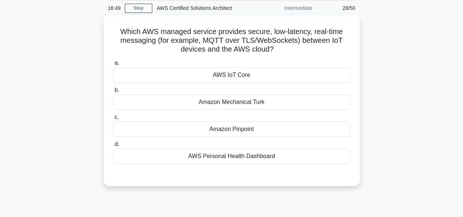
scroll to position [28, 0]
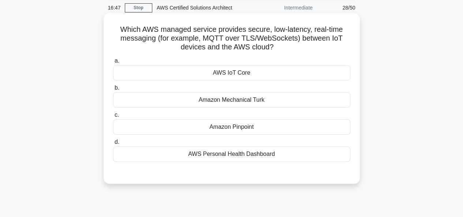
click at [240, 75] on div "AWS IoT Core" at bounding box center [231, 72] width 237 height 15
click at [113, 63] on input "a. AWS IoT Core" at bounding box center [113, 61] width 0 height 5
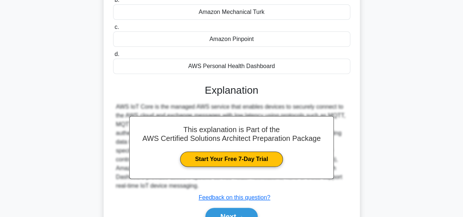
scroll to position [152, 0]
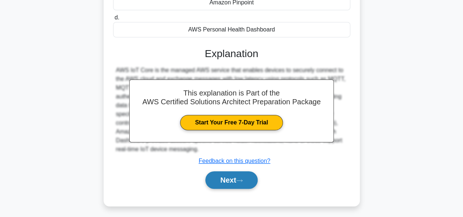
click at [241, 183] on button "Next" at bounding box center [231, 180] width 52 height 18
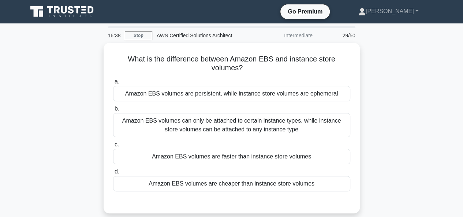
scroll to position [0, 0]
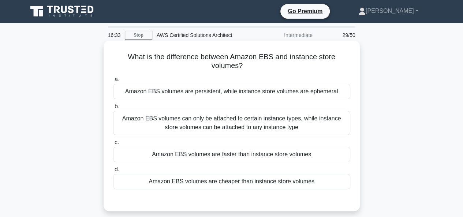
click at [250, 117] on div "Amazon EBS volumes can only be attached to certain instance types, while instan…" at bounding box center [231, 123] width 237 height 24
click at [113, 109] on input "b. Amazon EBS volumes can only be attached to certain instance types, while ins…" at bounding box center [113, 106] width 0 height 5
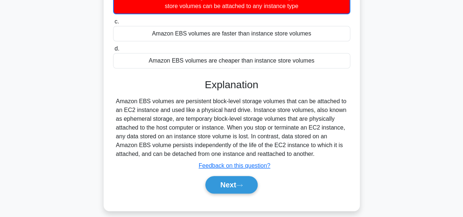
scroll to position [127, 0]
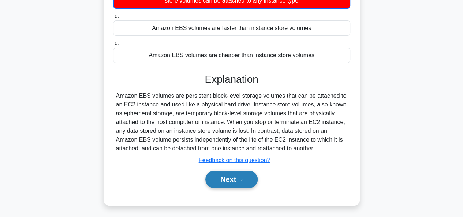
click at [239, 171] on button "Next" at bounding box center [231, 180] width 52 height 18
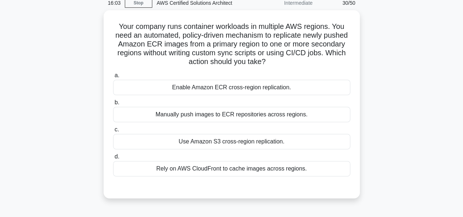
scroll to position [32, 0]
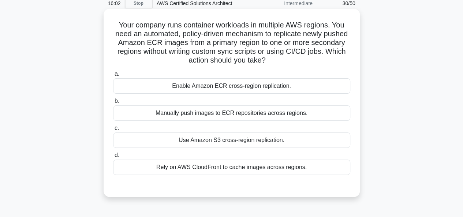
click at [242, 112] on div "Manually push images to ECR repositories across regions." at bounding box center [231, 112] width 237 height 15
click at [113, 104] on input "b. Manually push images to ECR repositories across regions." at bounding box center [113, 101] width 0 height 5
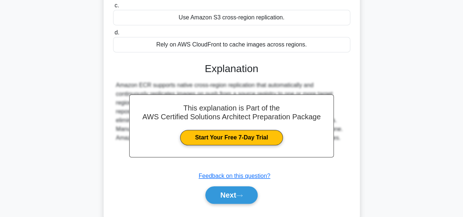
scroll to position [178, 0]
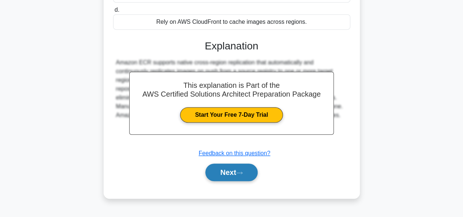
click at [235, 169] on button "Next" at bounding box center [231, 173] width 52 height 18
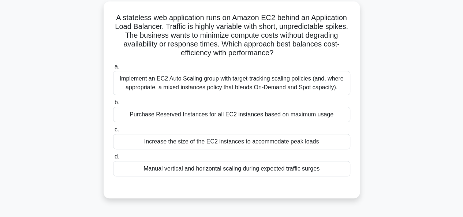
scroll to position [42, 0]
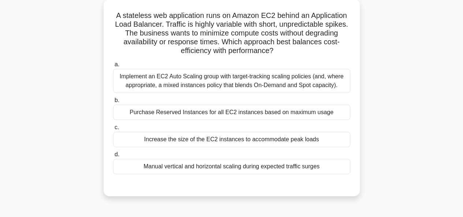
click at [240, 106] on div "Purchase Reserved Instances for all EC2 instances based on maximum usage" at bounding box center [231, 112] width 237 height 15
click at [113, 103] on input "b. Purchase Reserved Instances for all EC2 instances based on maximum usage" at bounding box center [113, 100] width 0 height 5
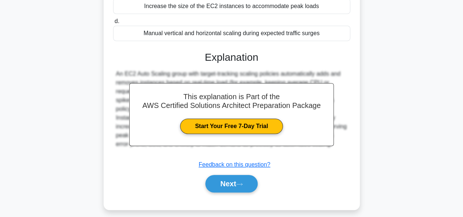
scroll to position [176, 0]
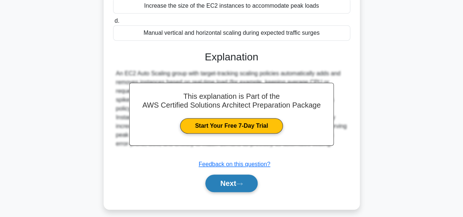
click at [229, 183] on button "Next" at bounding box center [231, 184] width 52 height 18
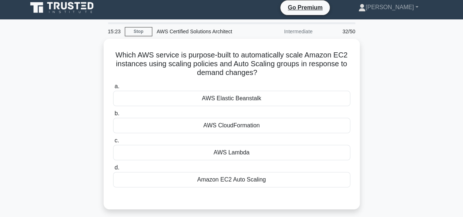
scroll to position [4, 0]
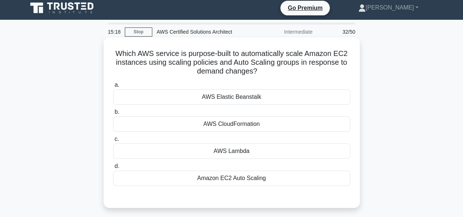
click at [231, 175] on div "Amazon EC2 Auto Scaling" at bounding box center [231, 178] width 237 height 15
click at [113, 169] on input "d. Amazon EC2 Auto Scaling" at bounding box center [113, 166] width 0 height 5
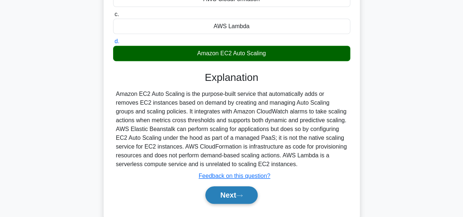
scroll to position [129, 0]
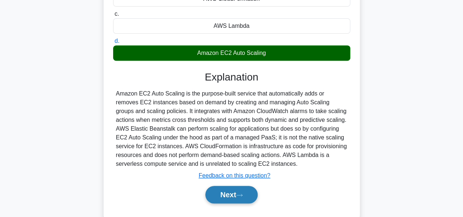
click at [231, 198] on button "Next" at bounding box center [231, 195] width 52 height 18
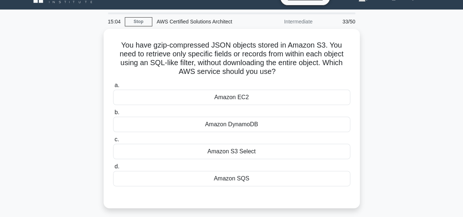
scroll to position [16, 0]
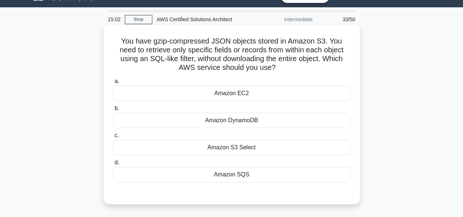
click at [245, 96] on div "Amazon EC2" at bounding box center [231, 93] width 237 height 15
click at [113, 84] on input "a. Amazon EC2" at bounding box center [113, 81] width 0 height 5
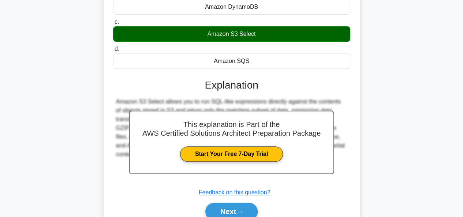
scroll to position [131, 0]
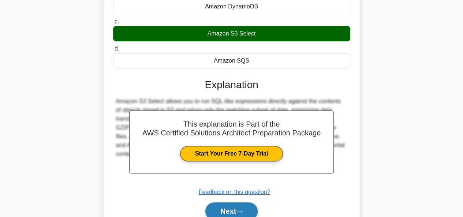
click at [243, 211] on icon at bounding box center [239, 212] width 7 height 4
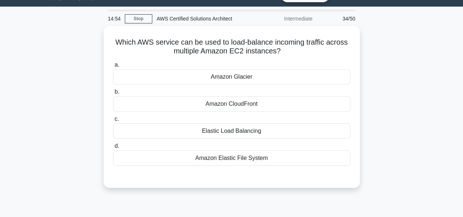
scroll to position [16, 0]
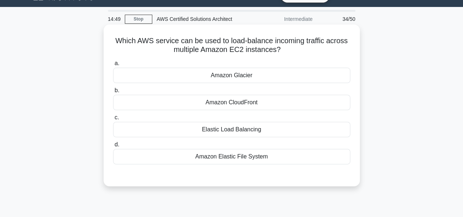
click at [248, 126] on div "Elastic Load Balancing" at bounding box center [231, 129] width 237 height 15
click at [113, 120] on input "c. Elastic Load Balancing" at bounding box center [113, 117] width 0 height 5
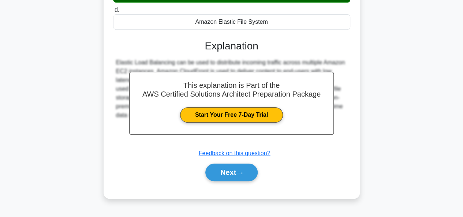
scroll to position [163, 0]
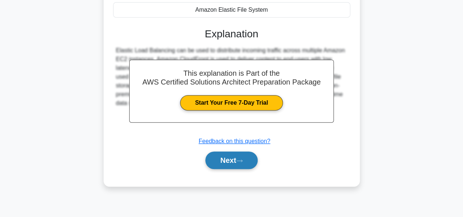
click at [243, 161] on icon at bounding box center [239, 161] width 7 height 4
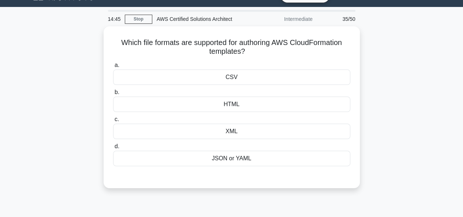
scroll to position [0, 0]
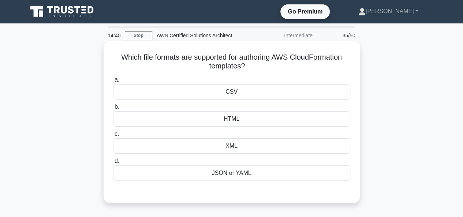
click at [247, 169] on div "JSON or YAML" at bounding box center [231, 172] width 237 height 15
click at [113, 164] on input "d. JSON or YAML" at bounding box center [113, 161] width 0 height 5
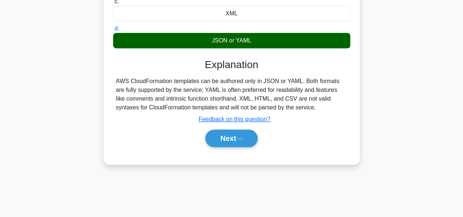
scroll to position [156, 0]
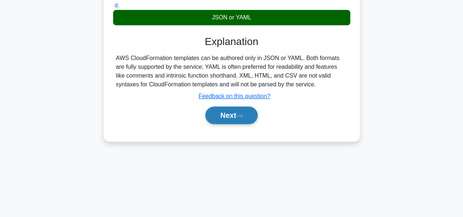
click at [247, 109] on button "Next" at bounding box center [231, 116] width 52 height 18
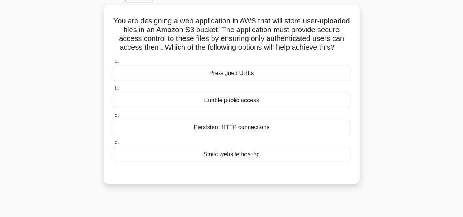
scroll to position [41, 0]
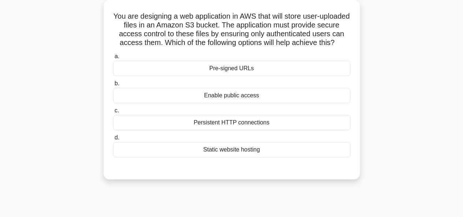
click at [242, 130] on div "Persistent HTTP connections" at bounding box center [231, 122] width 237 height 15
click at [113, 113] on input "c. Persistent HTTP connections" at bounding box center [113, 110] width 0 height 5
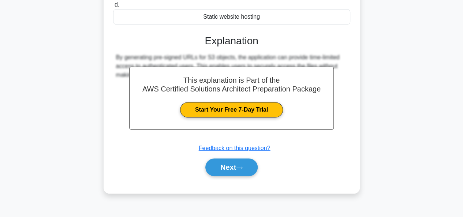
scroll to position [178, 0]
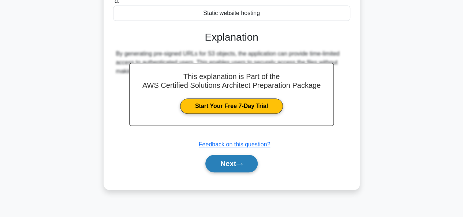
click at [241, 166] on icon at bounding box center [239, 164] width 7 height 4
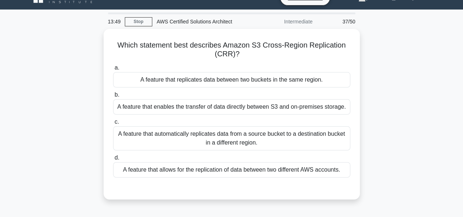
scroll to position [21, 0]
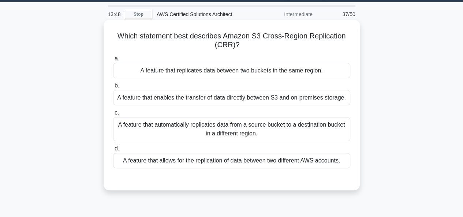
click at [242, 134] on div "A feature that automatically replicates data from a source bucket to a destinat…" at bounding box center [231, 129] width 237 height 24
click at [113, 115] on input "c. A feature that automatically replicates data from a source bucket to a desti…" at bounding box center [113, 113] width 0 height 5
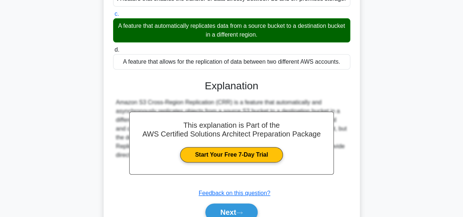
scroll to position [123, 0]
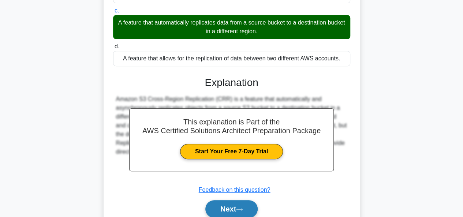
click at [242, 200] on button "Next" at bounding box center [231, 209] width 52 height 18
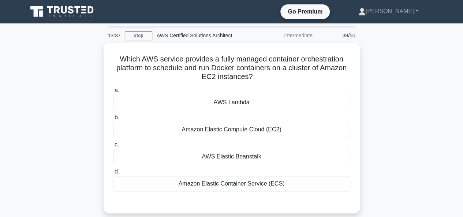
scroll to position [0, 0]
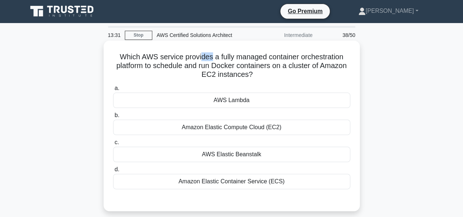
drag, startPoint x: 200, startPoint y: 60, endPoint x: 210, endPoint y: 59, distance: 9.9
click at [210, 59] on h5 "Which AWS service provides a fully managed container orchestration platform to …" at bounding box center [231, 65] width 239 height 27
click at [209, 57] on h5 "Which AWS service provides a fully managed container orchestration platform to …" at bounding box center [231, 65] width 239 height 27
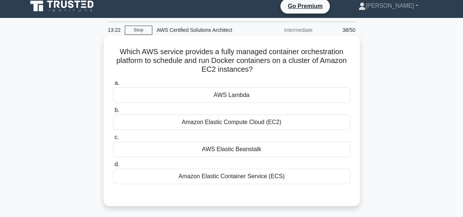
click at [233, 180] on div "Amazon Elastic Container Service (ECS)" at bounding box center [231, 176] width 237 height 15
click at [113, 167] on input "d. Amazon Elastic Container Service (ECS)" at bounding box center [113, 164] width 0 height 5
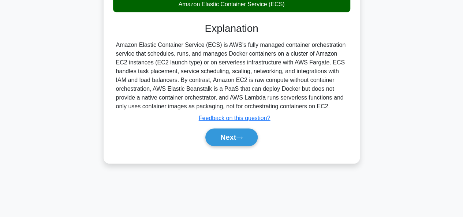
scroll to position [178, 0]
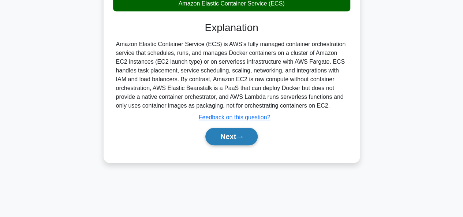
click at [239, 128] on button "Next" at bounding box center [231, 137] width 52 height 18
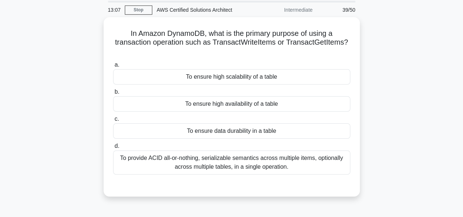
scroll to position [34, 0]
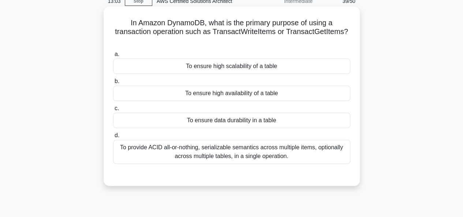
click at [238, 122] on div "To ensure data durability in a table" at bounding box center [231, 120] width 237 height 15
click at [113, 111] on input "c. To ensure data durability in a table" at bounding box center [113, 108] width 0 height 5
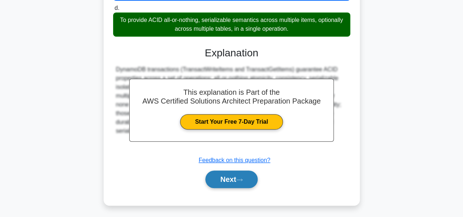
scroll to position [165, 0]
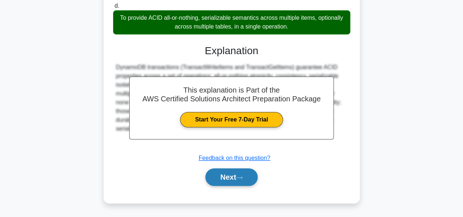
click at [236, 177] on button "Next" at bounding box center [231, 177] width 52 height 18
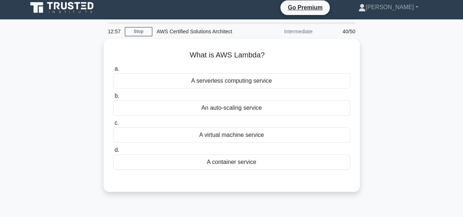
scroll to position [4, 0]
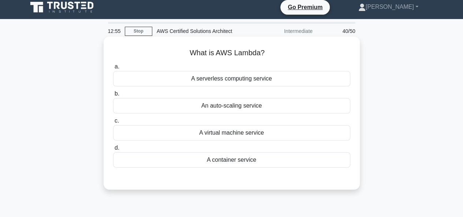
click at [243, 81] on div "A serverless computing service" at bounding box center [231, 78] width 237 height 15
click at [113, 69] on input "a. A serverless computing service" at bounding box center [113, 66] width 0 height 5
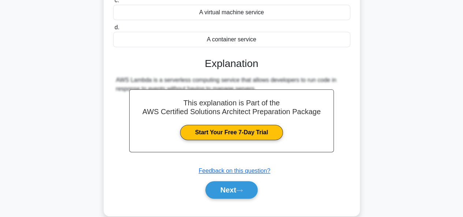
scroll to position [178, 0]
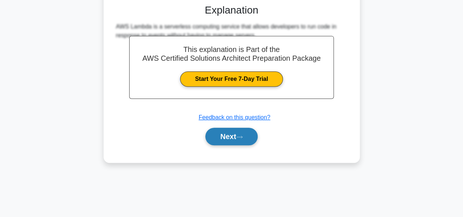
click at [237, 140] on button "Next" at bounding box center [231, 137] width 52 height 18
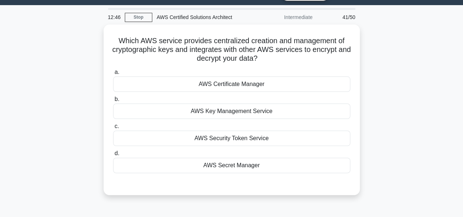
scroll to position [19, 0]
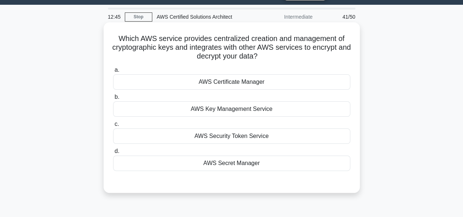
click at [237, 116] on div "AWS Key Management Service" at bounding box center [231, 108] width 237 height 15
click at [113, 100] on input "b. AWS Key Management Service" at bounding box center [113, 97] width 0 height 5
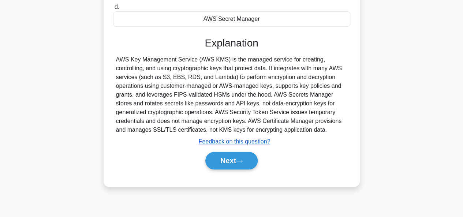
scroll to position [172, 0]
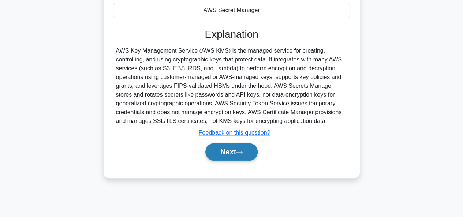
click at [231, 149] on button "Next" at bounding box center [231, 152] width 52 height 18
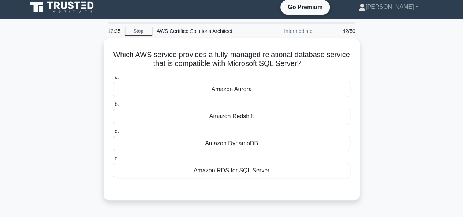
scroll to position [11, 0]
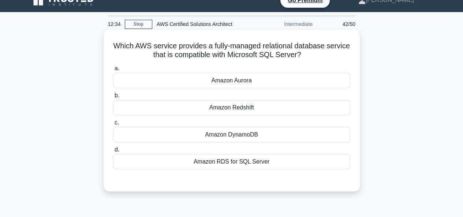
click at [235, 159] on div "Amazon RDS for SQL Server" at bounding box center [231, 161] width 237 height 15
click at [113, 152] on input "d. Amazon RDS for SQL Server" at bounding box center [113, 150] width 0 height 5
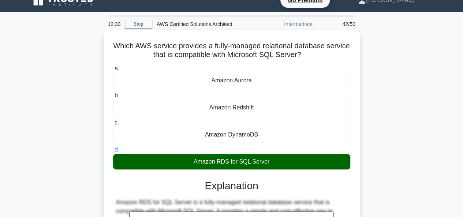
scroll to position [178, 0]
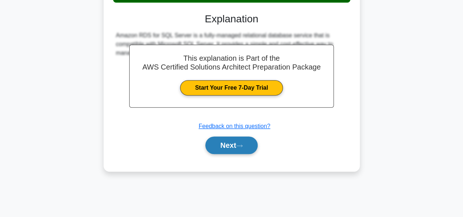
click at [235, 145] on button "Next" at bounding box center [231, 146] width 52 height 18
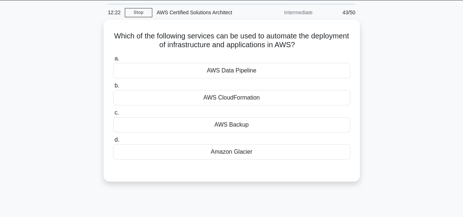
scroll to position [23, 0]
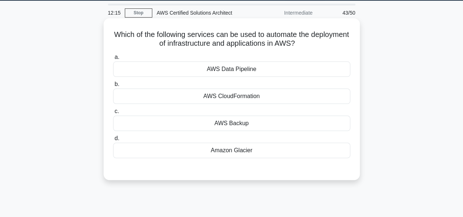
click at [238, 96] on div "AWS CloudFormation" at bounding box center [231, 96] width 237 height 15
click at [113, 87] on input "b. AWS CloudFormation" at bounding box center [113, 84] width 0 height 5
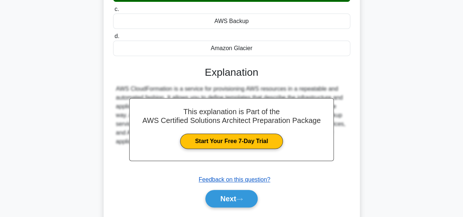
scroll to position [133, 0]
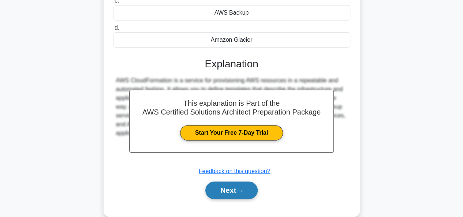
click at [236, 191] on button "Next" at bounding box center [231, 191] width 52 height 18
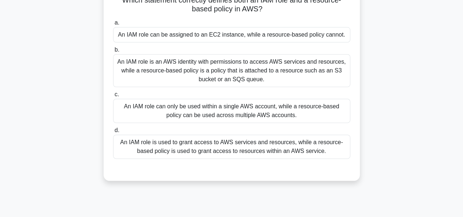
scroll to position [59, 0]
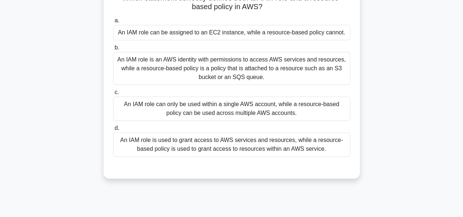
click at [241, 75] on div "An IAM role is an AWS identity with permissions to access AWS services and reso…" at bounding box center [231, 68] width 237 height 33
click at [113, 50] on input "b. An IAM role is an AWS identity with permissions to access AWS services and r…" at bounding box center [113, 47] width 0 height 5
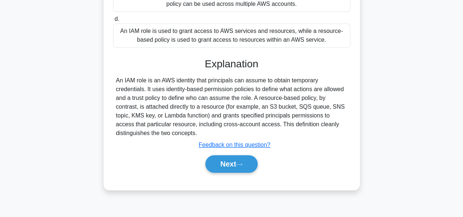
scroll to position [178, 0]
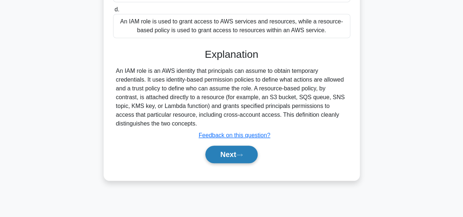
click at [228, 152] on button "Next" at bounding box center [231, 155] width 52 height 18
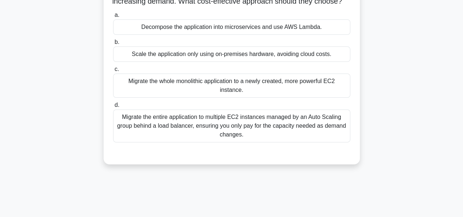
scroll to position [74, 0]
click at [253, 124] on div "Migrate the entire application to multiple EC2 instances managed by an Auto Sca…" at bounding box center [231, 125] width 237 height 33
click at [113, 107] on input "d. Migrate the entire application to multiple EC2 instances managed by an Auto …" at bounding box center [113, 104] width 0 height 5
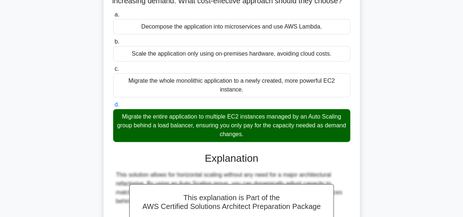
scroll to position [189, 0]
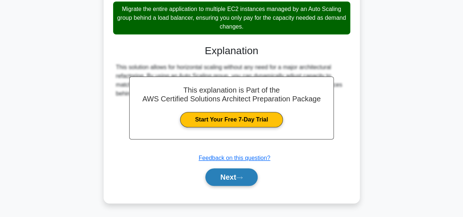
click at [242, 178] on icon at bounding box center [239, 177] width 6 height 2
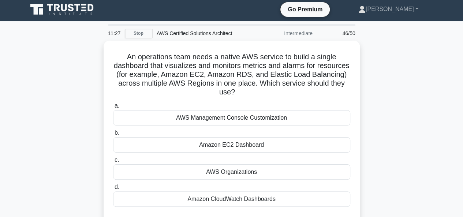
scroll to position [0, 0]
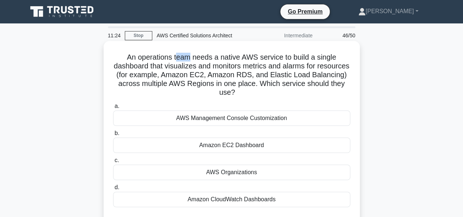
drag, startPoint x: 177, startPoint y: 58, endPoint x: 189, endPoint y: 57, distance: 11.7
click at [189, 57] on h5 "An operations team needs a native AWS service to build a single dashboard that …" at bounding box center [231, 75] width 239 height 45
click at [189, 54] on h5 "An operations team needs a native AWS service to build a single dashboard that …" at bounding box center [231, 75] width 239 height 45
drag, startPoint x: 201, startPoint y: 58, endPoint x: 212, endPoint y: 58, distance: 10.6
click at [212, 58] on h5 "An operations team needs a native AWS service to build a single dashboard that …" at bounding box center [231, 75] width 239 height 45
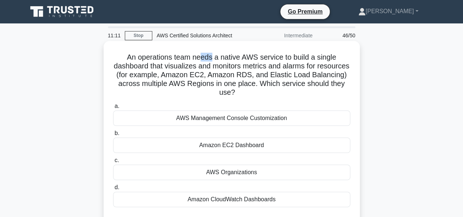
click at [212, 58] on h5 "An operations team needs a native AWS service to build a single dashboard that …" at bounding box center [231, 75] width 239 height 45
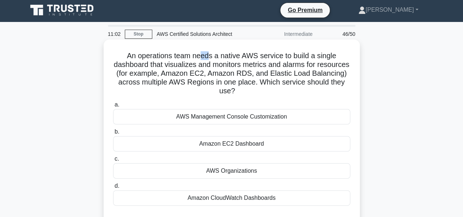
drag, startPoint x: 201, startPoint y: 55, endPoint x: 208, endPoint y: 55, distance: 7.3
click at [208, 55] on h5 "An operations team needs a native AWS service to build a single dashboard that …" at bounding box center [231, 73] width 239 height 45
click at [203, 62] on h5 "An operations team needs a native AWS service to build a single dashboard that …" at bounding box center [231, 73] width 239 height 45
drag, startPoint x: 197, startPoint y: 57, endPoint x: 210, endPoint y: 59, distance: 14.1
click at [210, 59] on h5 "An operations team needs a native AWS service to build a single dashboard that …" at bounding box center [231, 73] width 239 height 45
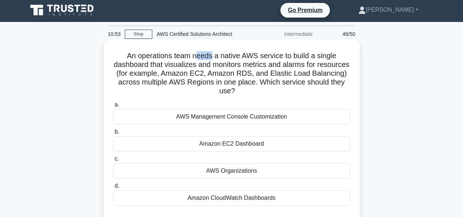
click at [209, 58] on h5 "An operations team needs a native AWS service to build a single dashboard that …" at bounding box center [231, 73] width 239 height 45
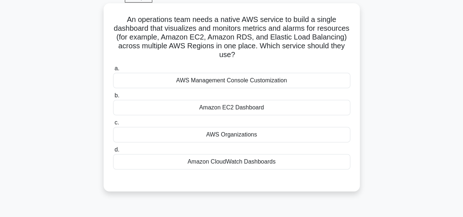
scroll to position [39, 0]
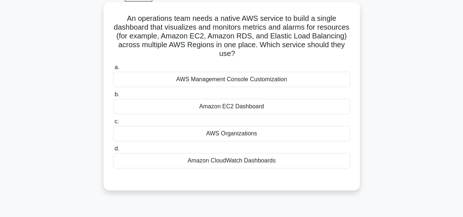
click at [223, 157] on div "Amazon CloudWatch Dashboards" at bounding box center [231, 160] width 237 height 15
click at [113, 151] on input "d. Amazon CloudWatch Dashboards" at bounding box center [113, 148] width 0 height 5
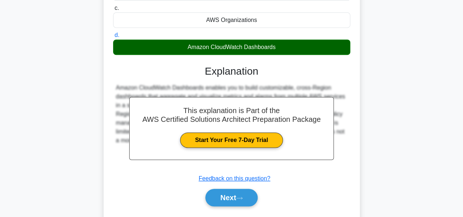
scroll to position [178, 0]
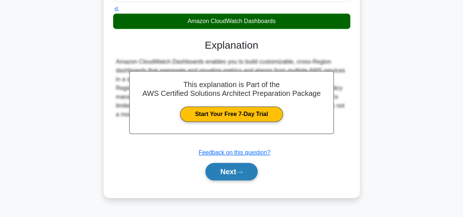
click at [224, 179] on button "Next" at bounding box center [231, 172] width 52 height 18
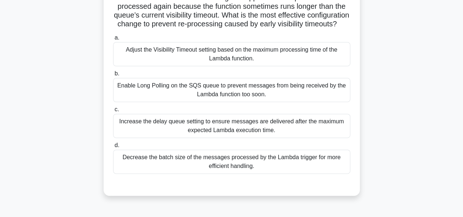
scroll to position [71, 0]
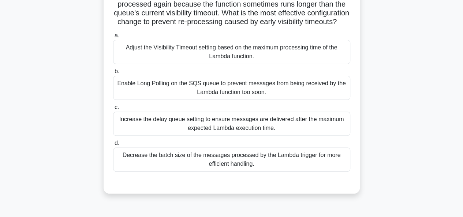
click at [229, 134] on div "Increase the delay queue setting to ensure messages are delivered after the max…" at bounding box center [231, 124] width 237 height 24
click at [113, 110] on input "c. Increase the delay queue setting to ensure messages are delivered after the …" at bounding box center [113, 107] width 0 height 5
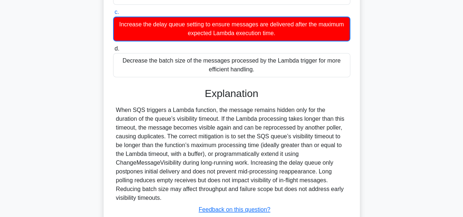
scroll to position [225, 0]
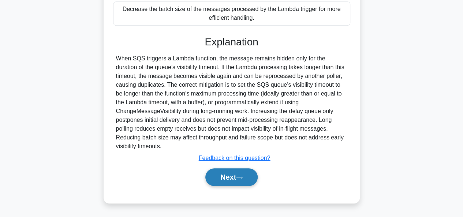
click at [236, 175] on button "Next" at bounding box center [231, 177] width 52 height 18
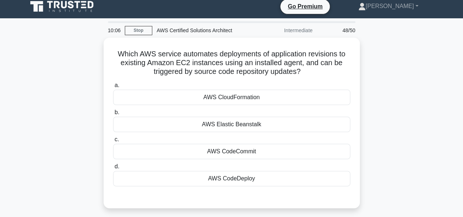
scroll to position [5, 0]
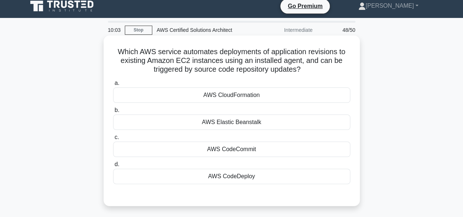
click at [233, 175] on div "AWS CodeDeploy" at bounding box center [231, 176] width 237 height 15
click at [113, 167] on input "d. AWS CodeDeploy" at bounding box center [113, 164] width 0 height 5
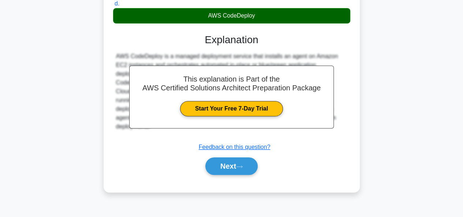
scroll to position [178, 0]
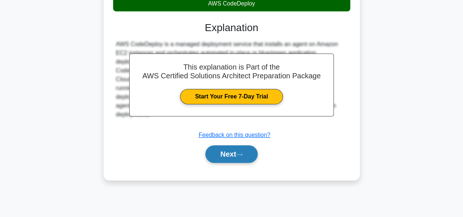
click at [237, 160] on button "Next" at bounding box center [231, 154] width 52 height 18
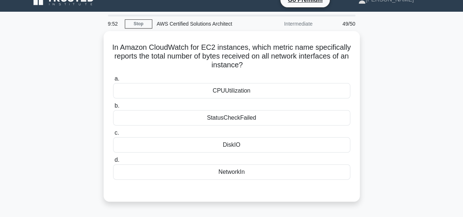
scroll to position [12, 0]
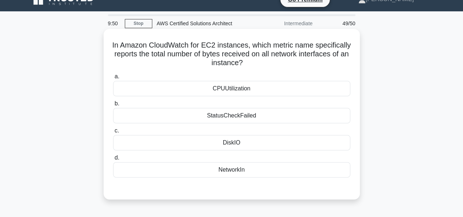
click at [235, 167] on div "NetworkIn" at bounding box center [231, 169] width 237 height 15
click at [113, 160] on input "d. NetworkIn" at bounding box center [113, 158] width 0 height 5
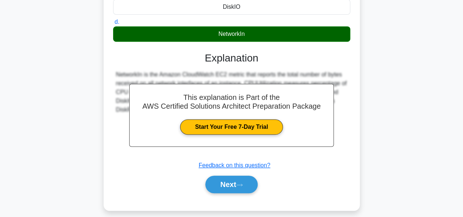
scroll to position [178, 0]
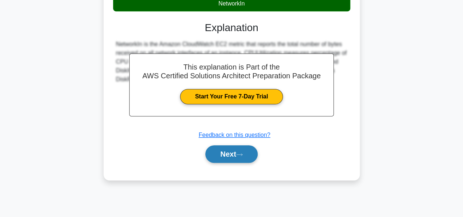
click at [239, 154] on icon at bounding box center [239, 155] width 7 height 4
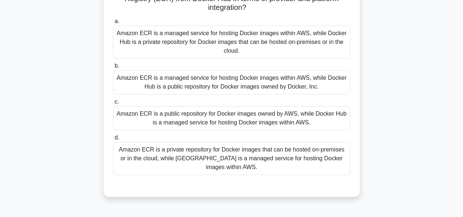
scroll to position [76, 0]
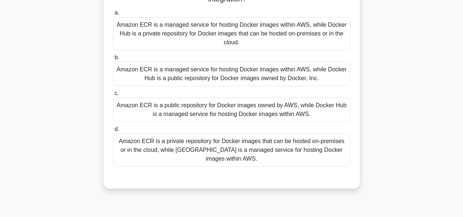
click at [245, 79] on div "Amazon ECR is a managed service for hosting Docker images within AWS, while Doc…" at bounding box center [231, 74] width 237 height 24
click at [113, 60] on input "b. Amazon ECR is a managed service for hosting Docker images within AWS, while …" at bounding box center [113, 57] width 0 height 5
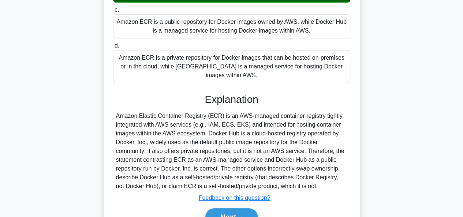
scroll to position [169, 0]
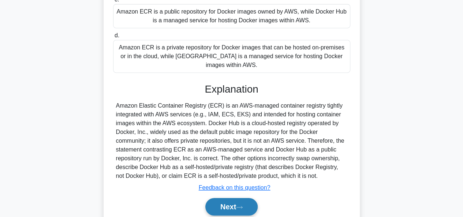
click at [252, 200] on button "Next" at bounding box center [231, 207] width 52 height 18
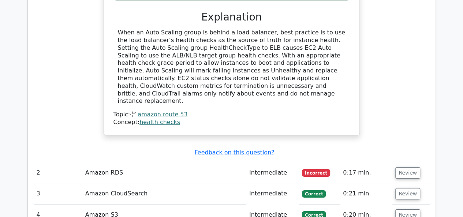
scroll to position [1082, 0]
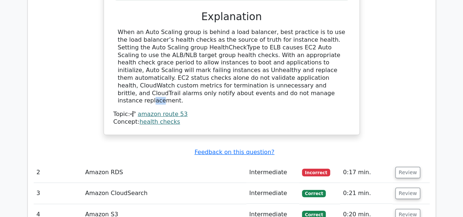
drag, startPoint x: 298, startPoint y: 48, endPoint x: 307, endPoint y: 46, distance: 9.3
click at [307, 46] on div "When an Auto Scaling group is behind a load balancer, best practice is to use t…" at bounding box center [232, 67] width 228 height 76
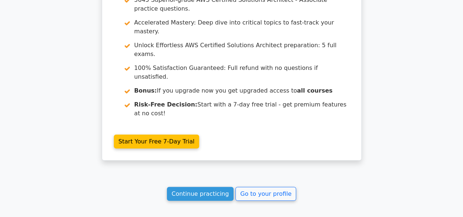
scroll to position [2358, 0]
click at [189, 187] on link "Continue practicing" at bounding box center [200, 194] width 67 height 14
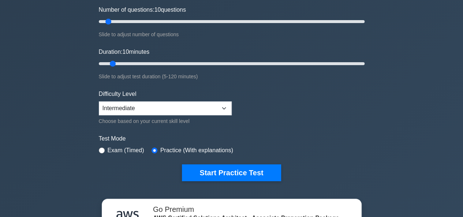
scroll to position [97, 0]
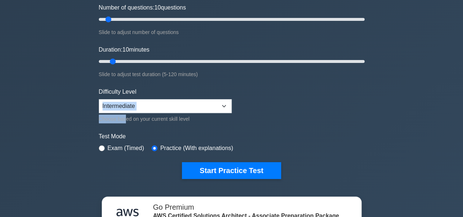
drag, startPoint x: 125, startPoint y: 114, endPoint x: 125, endPoint y: 105, distance: 8.8
click at [125, 105] on div "Difficulty Level Beginner Intermediate Expert Choose based on your current skil…" at bounding box center [165, 105] width 133 height 36
click at [125, 105] on select "Beginner Intermediate Expert" at bounding box center [165, 106] width 133 height 14
select select "expert"
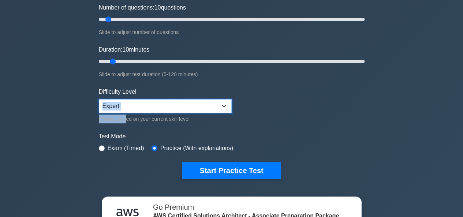
click at [99, 99] on select "Beginner Intermediate Expert" at bounding box center [165, 106] width 133 height 14
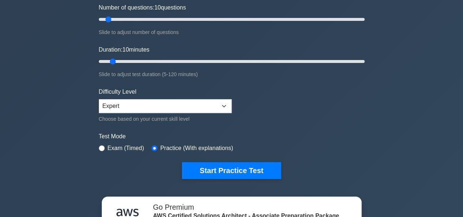
click at [133, 145] on label "Exam (Timed)" at bounding box center [126, 148] width 37 height 9
click at [102, 149] on input "radio" at bounding box center [102, 148] width 6 height 6
radio input "true"
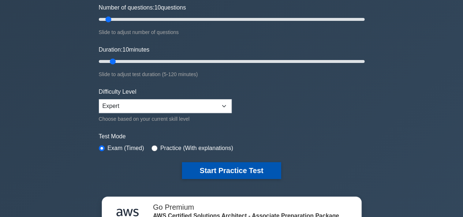
click at [212, 176] on button "Start Practice Test" at bounding box center [231, 170] width 99 height 17
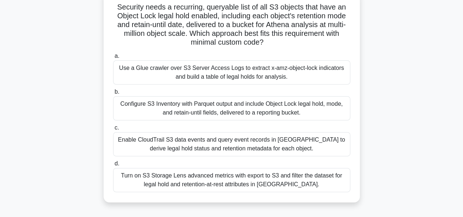
scroll to position [51, 0]
click at [204, 169] on div "Turn on S3 Storage Lens advanced metrics with export to S3 and filter the datas…" at bounding box center [231, 180] width 237 height 24
click at [113, 166] on input "d. Turn on S3 Storage Lens advanced metrics with export to S3 and filter the da…" at bounding box center [113, 163] width 0 height 5
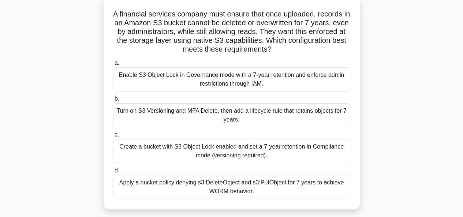
scroll to position [45, 0]
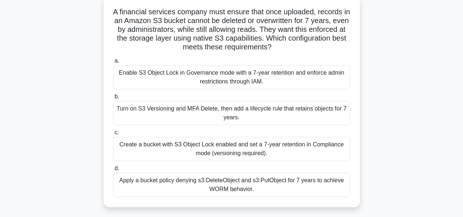
click at [202, 90] on div "a. Enable S3 Object Lock in Governance mode with a 7-year retention and enforce…" at bounding box center [232, 126] width 246 height 143
click at [202, 83] on div "Enable S3 Object Lock in Governance mode with a 7-year retention and enforce ad…" at bounding box center [231, 77] width 237 height 24
click at [113, 63] on input "a. Enable S3 Object Lock in Governance mode with a 7-year retention and enforce…" at bounding box center [113, 61] width 0 height 5
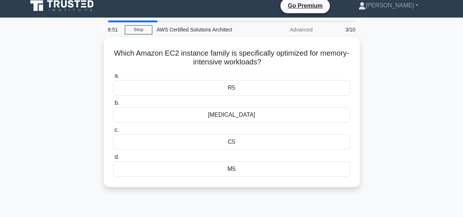
scroll to position [0, 0]
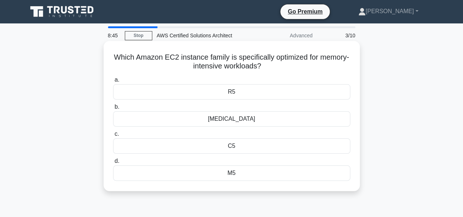
click at [216, 167] on div "M5" at bounding box center [231, 172] width 237 height 15
click at [113, 164] on input "d. M5" at bounding box center [113, 161] width 0 height 5
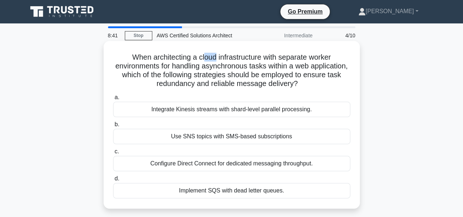
drag, startPoint x: 204, startPoint y: 56, endPoint x: 211, endPoint y: 53, distance: 8.5
click at [214, 56] on h5 "When architecting a cloud infrastructure with separate worker environments for …" at bounding box center [231, 71] width 239 height 36
click at [211, 53] on h5 "When architecting a cloud infrastructure with separate worker environments for …" at bounding box center [231, 71] width 239 height 36
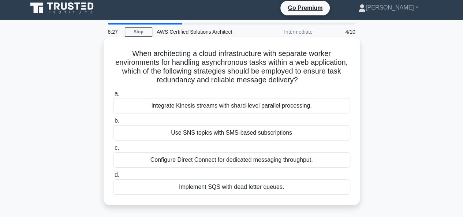
scroll to position [4, 0]
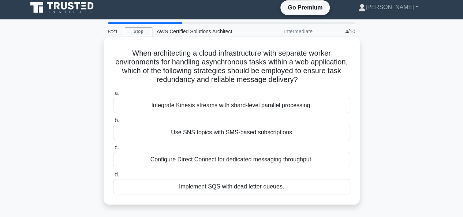
click at [228, 153] on div "Configure Direct Connect for dedicated messaging throughput." at bounding box center [231, 159] width 237 height 15
click at [113, 150] on input "c. Configure Direct Connect for dedicated messaging throughput." at bounding box center [113, 147] width 0 height 5
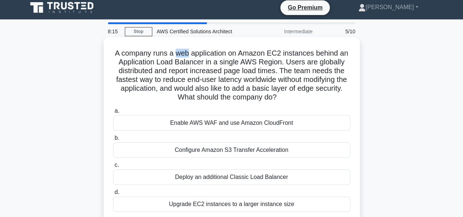
drag, startPoint x: 176, startPoint y: 56, endPoint x: 188, endPoint y: 55, distance: 12.1
click at [188, 55] on h5 "A company runs a web application on Amazon EC2 instances behind an Application …" at bounding box center [231, 75] width 239 height 53
click at [187, 54] on h5 "A company runs a web application on Amazon EC2 instances behind an Application …" at bounding box center [231, 75] width 239 height 53
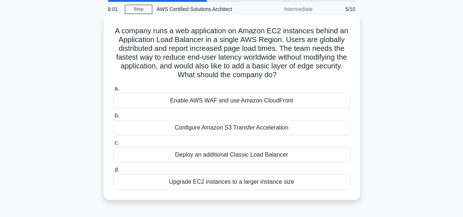
scroll to position [27, 0]
click at [204, 97] on div "Enable AWS WAF and use Amazon CloudFront" at bounding box center [231, 100] width 237 height 15
click at [113, 91] on input "a. Enable AWS WAF and use Amazon CloudFront" at bounding box center [113, 88] width 0 height 5
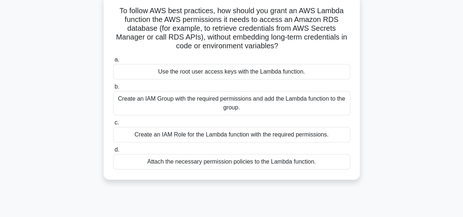
scroll to position [48, 0]
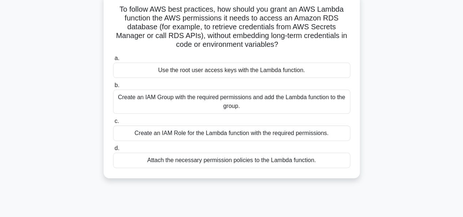
click at [201, 164] on div "Attach the necessary permission policies to the Lambda function." at bounding box center [231, 160] width 237 height 15
click at [113, 151] on input "d. Attach the necessary permission policies to the Lambda function." at bounding box center [113, 148] width 0 height 5
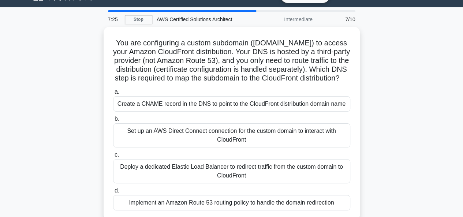
scroll to position [16, 0]
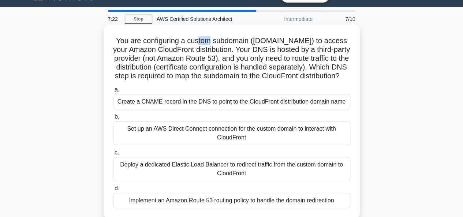
drag, startPoint x: 197, startPoint y: 40, endPoint x: 209, endPoint y: 42, distance: 11.6
click at [209, 42] on h5 "You are configuring a custom subdomain (www.example.com) to access your Amazon …" at bounding box center [231, 58] width 239 height 45
click at [207, 41] on h5 "You are configuring a custom subdomain (www.example.com) to access your Amazon …" at bounding box center [231, 58] width 239 height 45
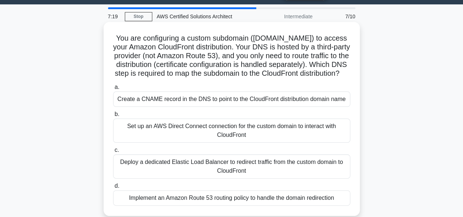
scroll to position [19, 0]
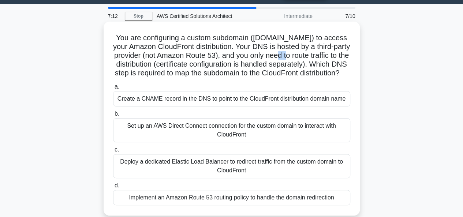
drag, startPoint x: 302, startPoint y: 59, endPoint x: 312, endPoint y: 56, distance: 9.9
click at [312, 56] on h5 "You are configuring a custom subdomain (www.example.com) to access your Amazon …" at bounding box center [231, 55] width 239 height 45
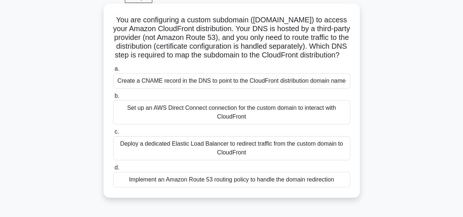
scroll to position [49, 0]
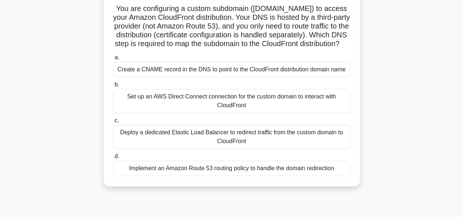
click at [251, 77] on div "Create a CNAME record in the DNS to point to the CloudFront distribution domain…" at bounding box center [231, 69] width 237 height 15
click at [113, 60] on input "a. Create a CNAME record in the DNS to point to the CloudFront distribution dom…" at bounding box center [113, 57] width 0 height 5
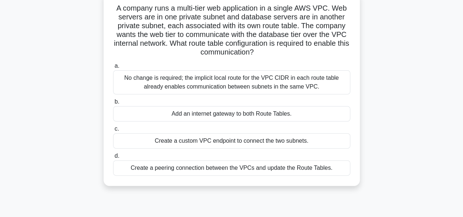
scroll to position [51, 0]
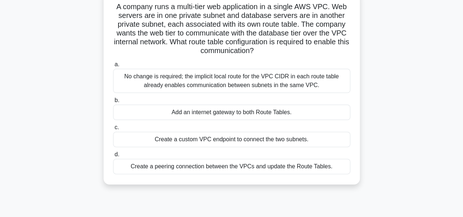
click at [247, 81] on div "No change is required; the implicit local route for the VPC CIDR in each route …" at bounding box center [231, 81] width 237 height 24
click at [113, 67] on input "a. No change is required; the implicit local route for the VPC CIDR in each rou…" at bounding box center [113, 64] width 0 height 5
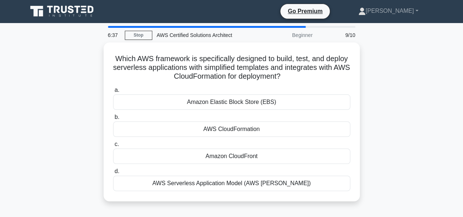
scroll to position [0, 0]
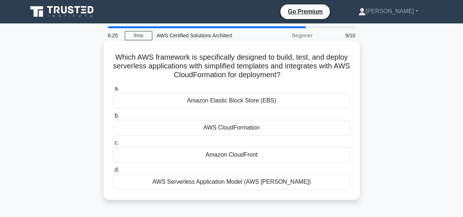
click at [258, 183] on div "AWS Serverless Application Model (AWS SAM)" at bounding box center [231, 181] width 237 height 15
click at [113, 172] on input "d. AWS Serverless Application Model (AWS SAM)" at bounding box center [113, 170] width 0 height 5
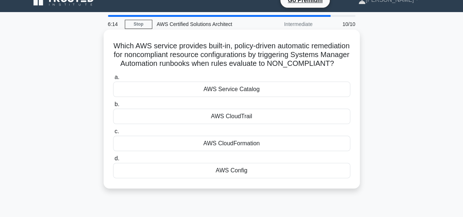
scroll to position [12, 0]
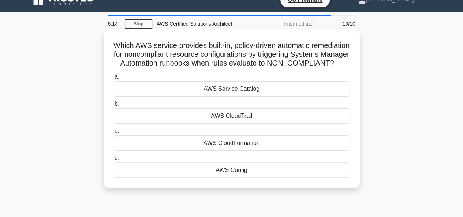
click at [246, 178] on div "AWS Config" at bounding box center [231, 170] width 237 height 15
click at [113, 161] on input "d. AWS Config" at bounding box center [113, 158] width 0 height 5
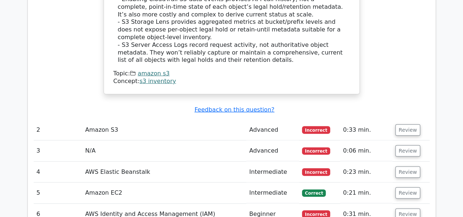
scroll to position [934, 0]
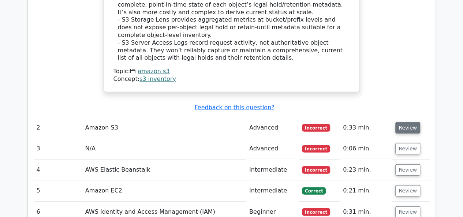
click at [406, 122] on button "Review" at bounding box center [407, 127] width 25 height 11
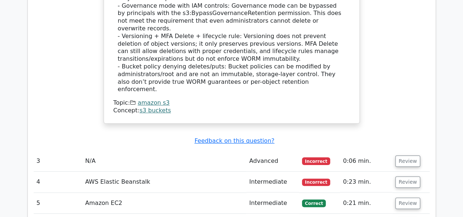
scroll to position [1392, 0]
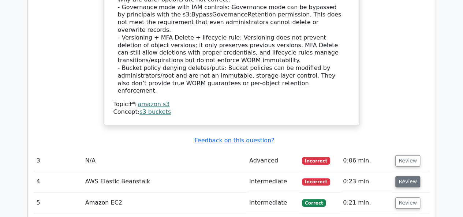
click at [402, 176] on button "Review" at bounding box center [407, 181] width 25 height 11
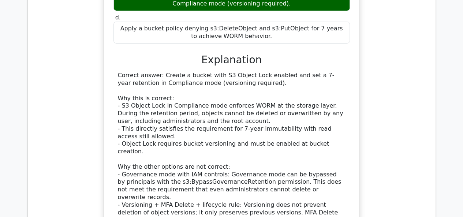
scroll to position [1210, 0]
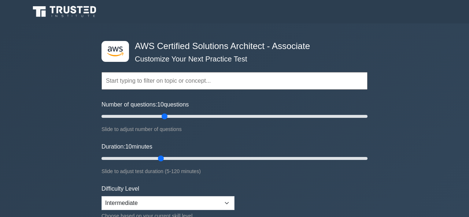
select select "intermediate"
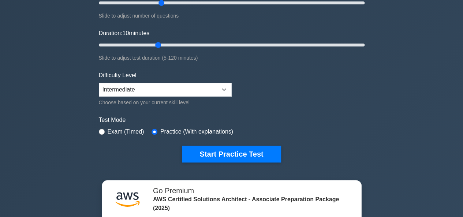
scroll to position [114, 0]
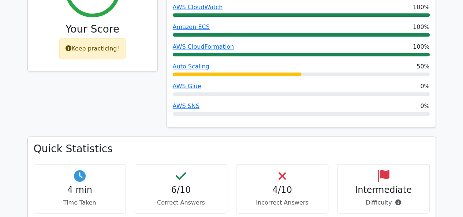
scroll to position [359, 0]
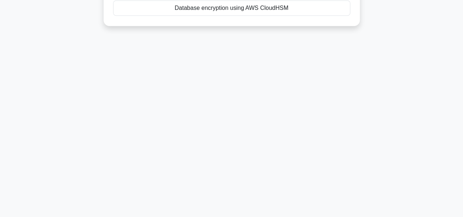
scroll to position [178, 0]
